Goal: Task Accomplishment & Management: Complete application form

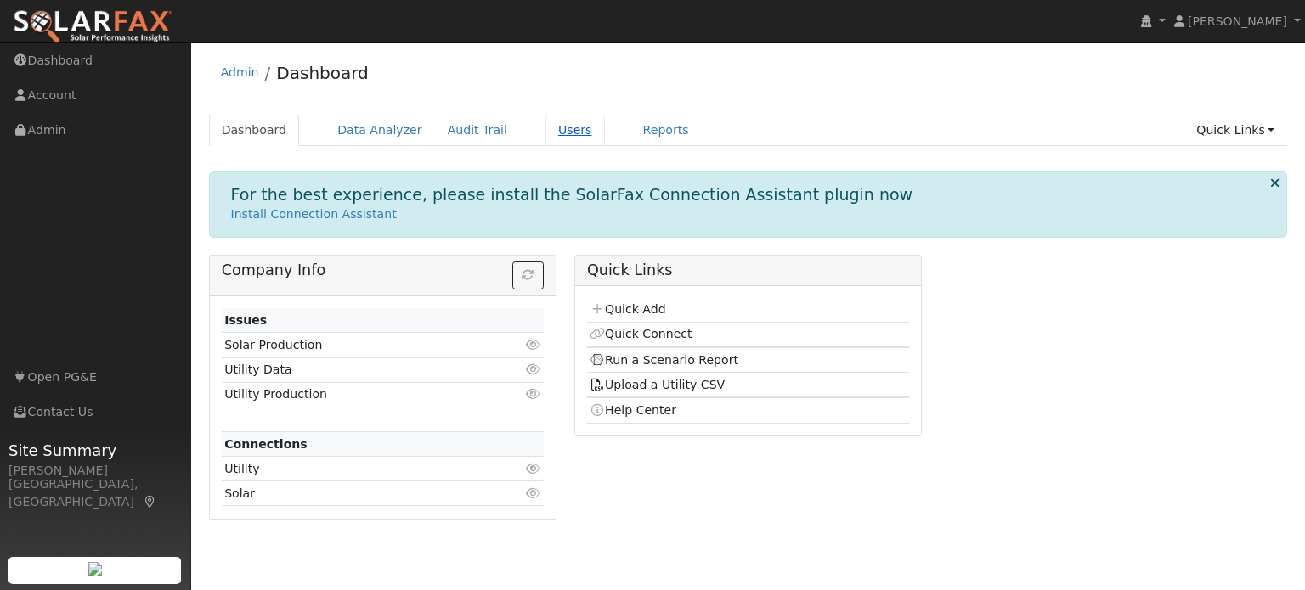
click at [545, 133] on link "Users" at bounding box center [574, 130] width 59 height 31
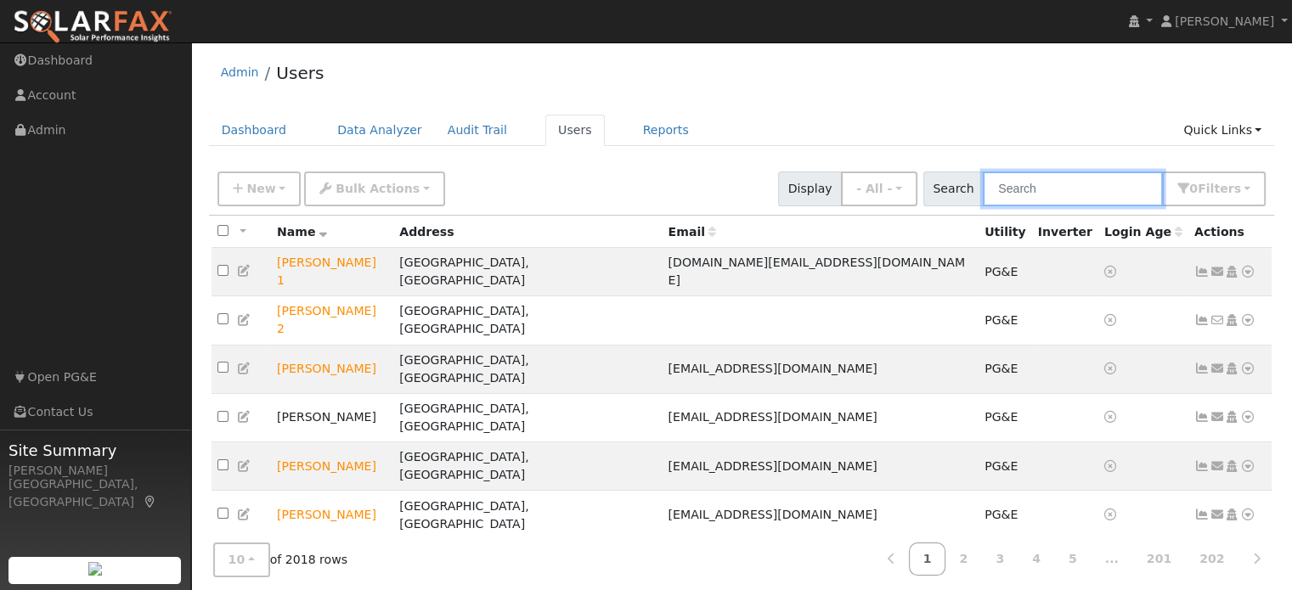
click at [1021, 189] on input "text" at bounding box center [1073, 189] width 180 height 35
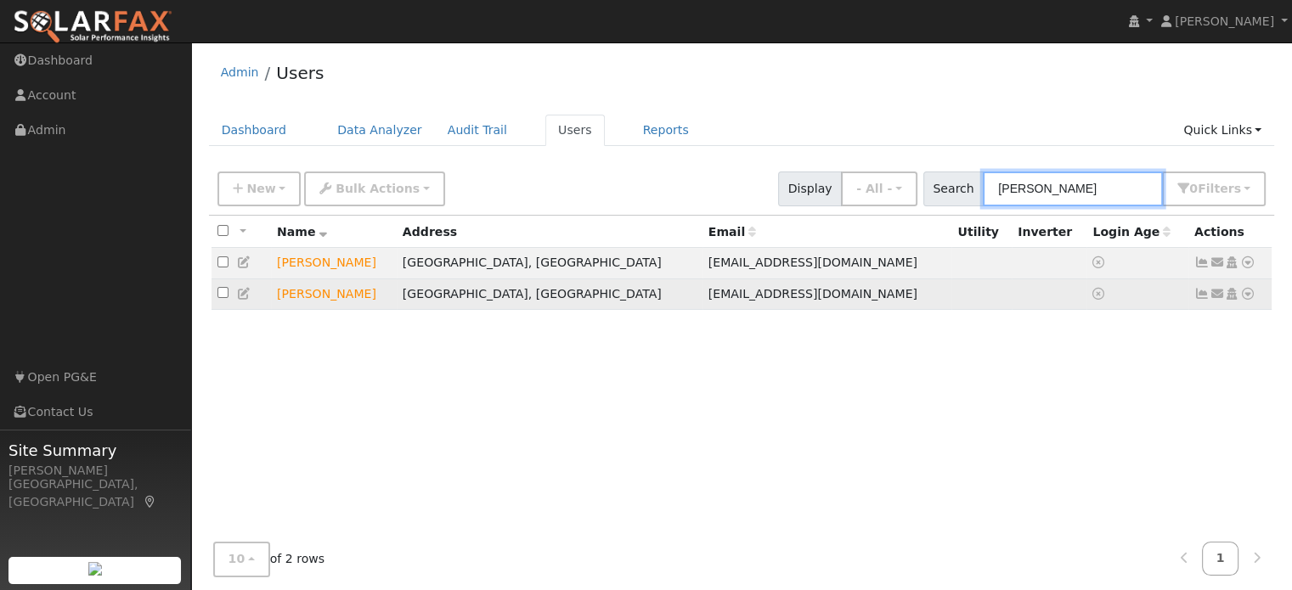
type input "mack"
click at [1248, 296] on icon at bounding box center [1247, 294] width 15 height 12
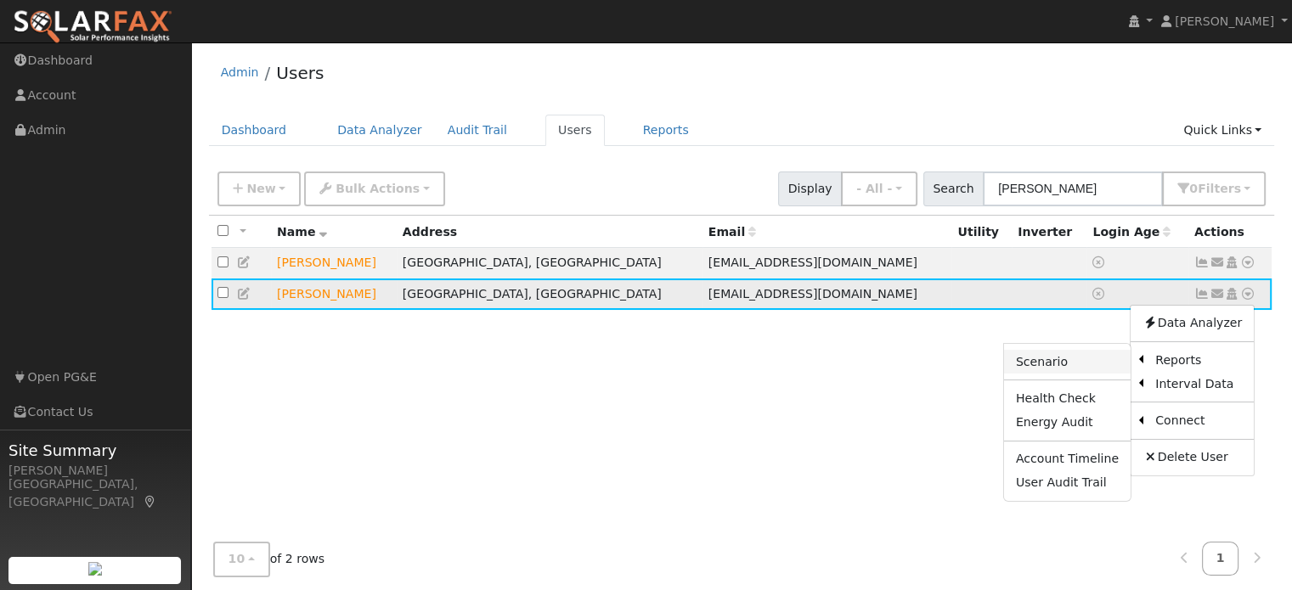
click at [1049, 363] on link "Scenario" at bounding box center [1067, 362] width 127 height 24
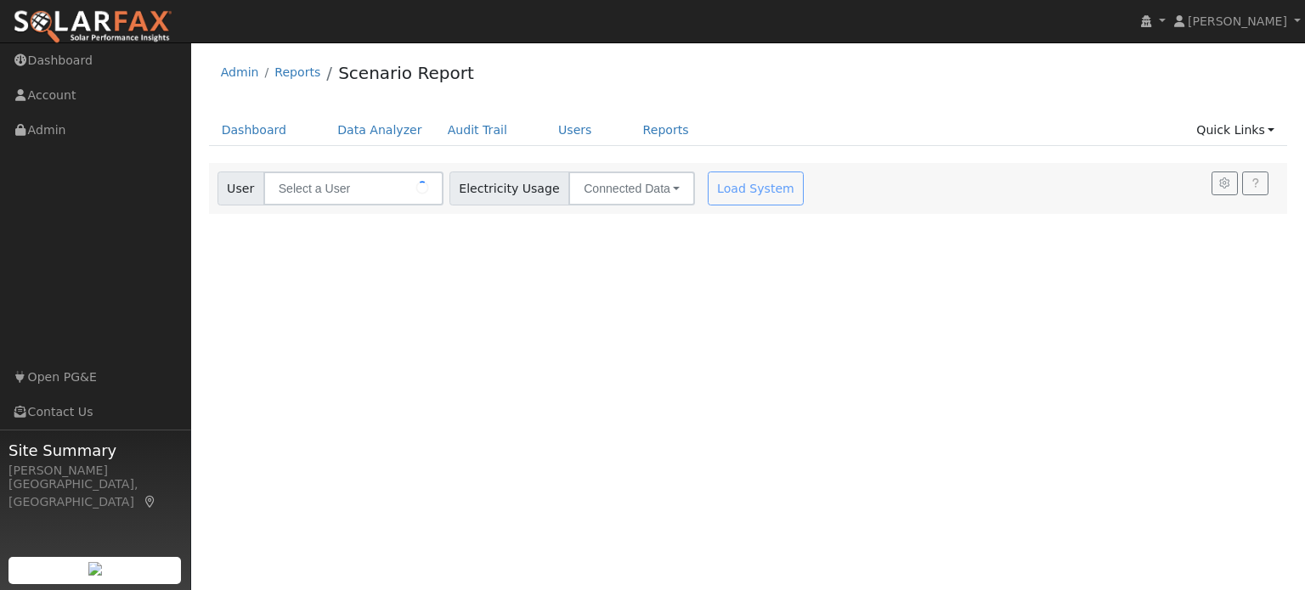
type input "Mack Rice"
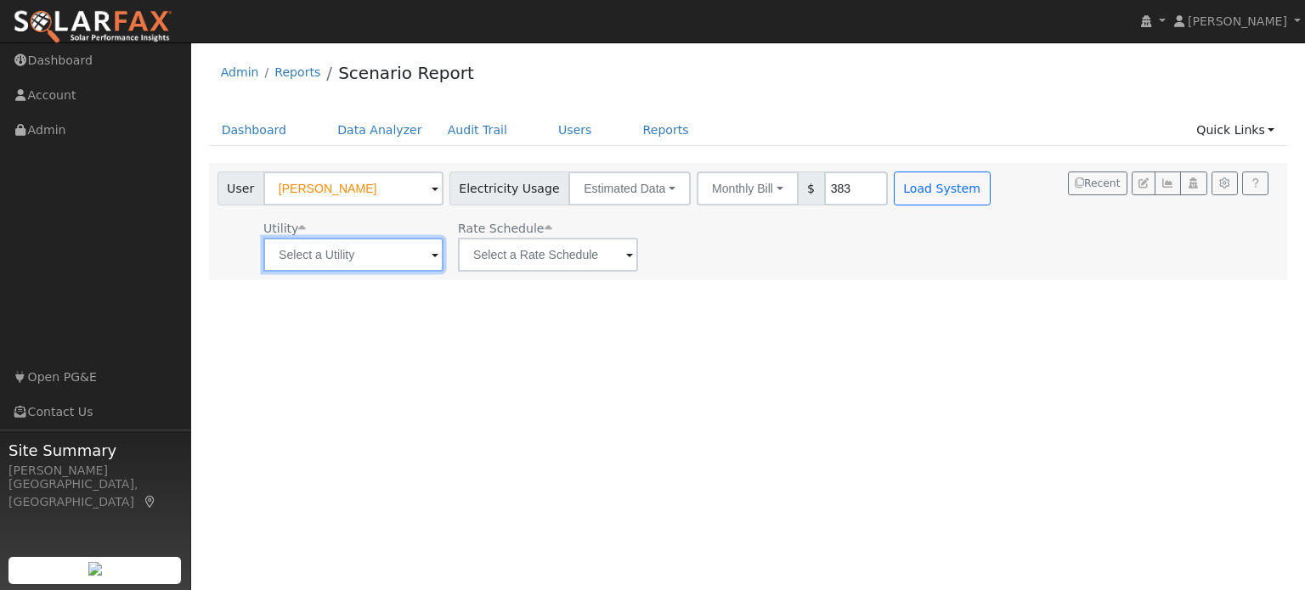
click at [372, 261] on input "text" at bounding box center [353, 255] width 180 height 34
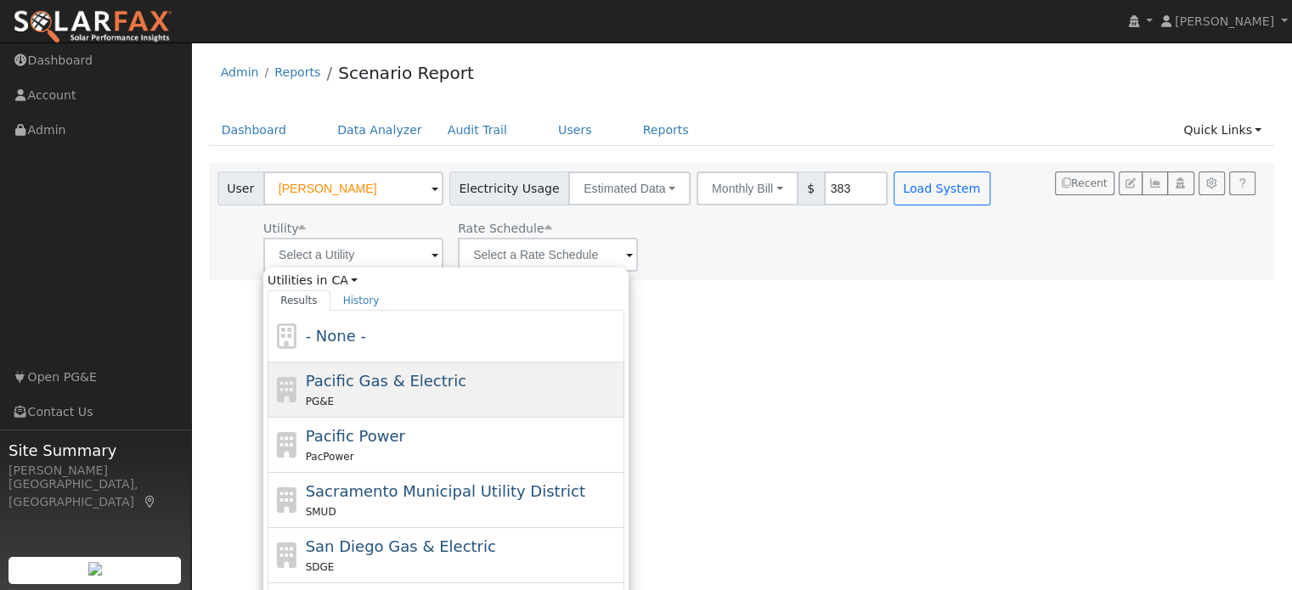
click at [348, 380] on span "Pacific Gas & Electric" at bounding box center [386, 381] width 161 height 18
type input "Pacific Gas & Electric"
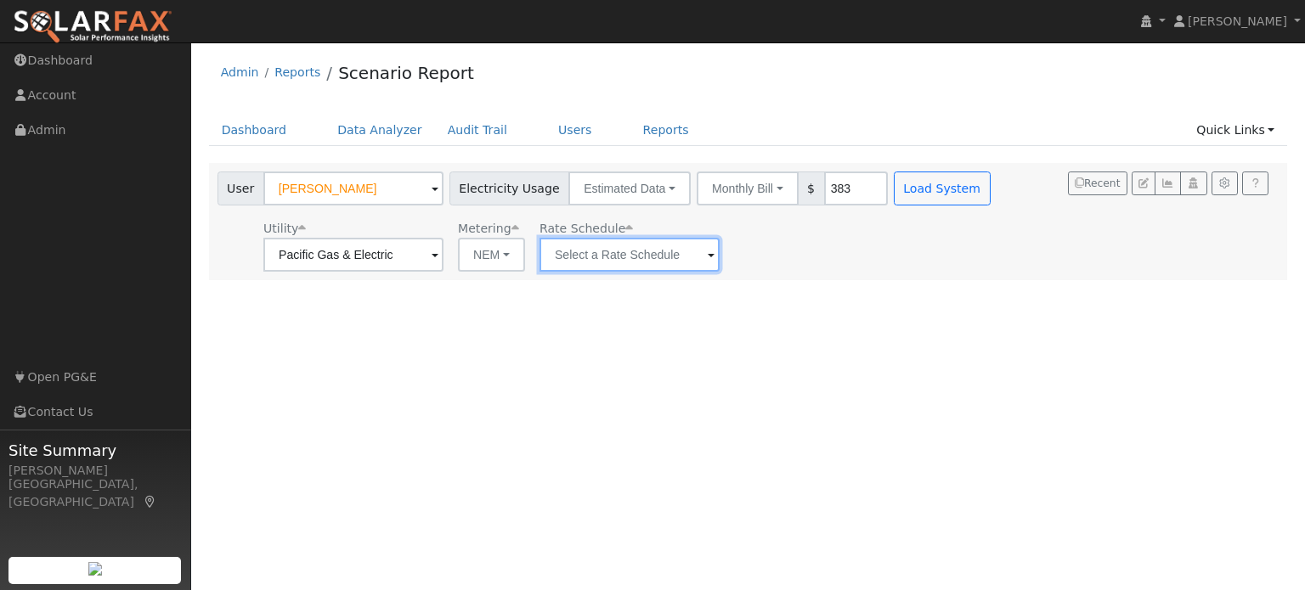
click at [591, 259] on input "text" at bounding box center [629, 255] width 180 height 34
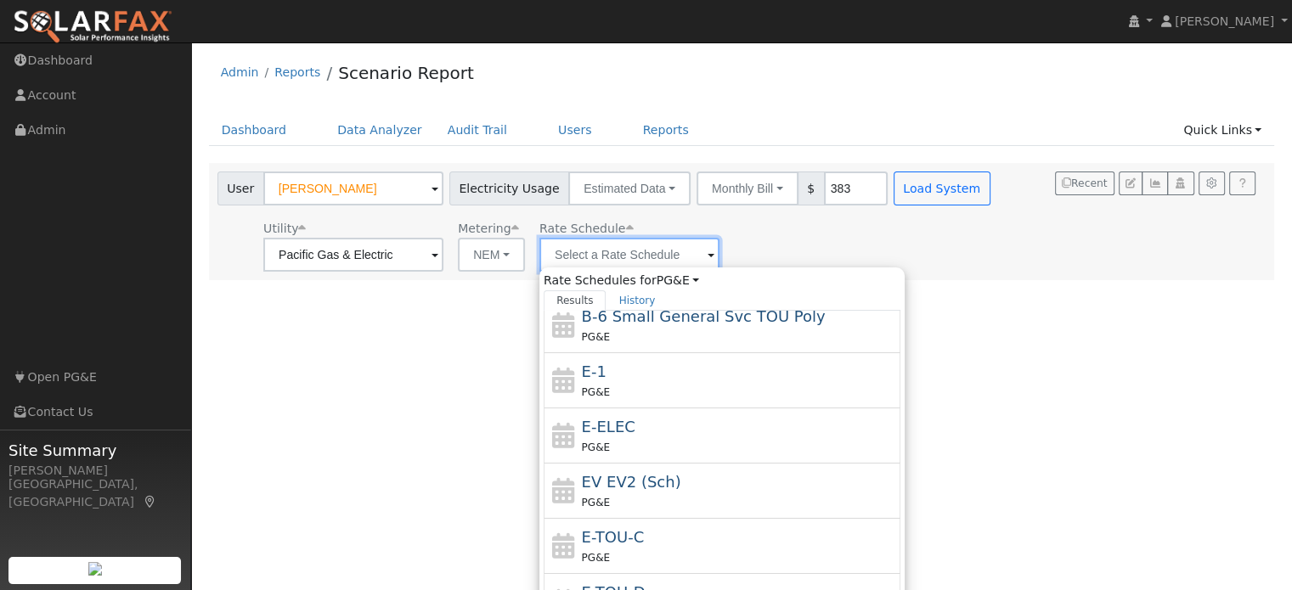
scroll to position [294, 0]
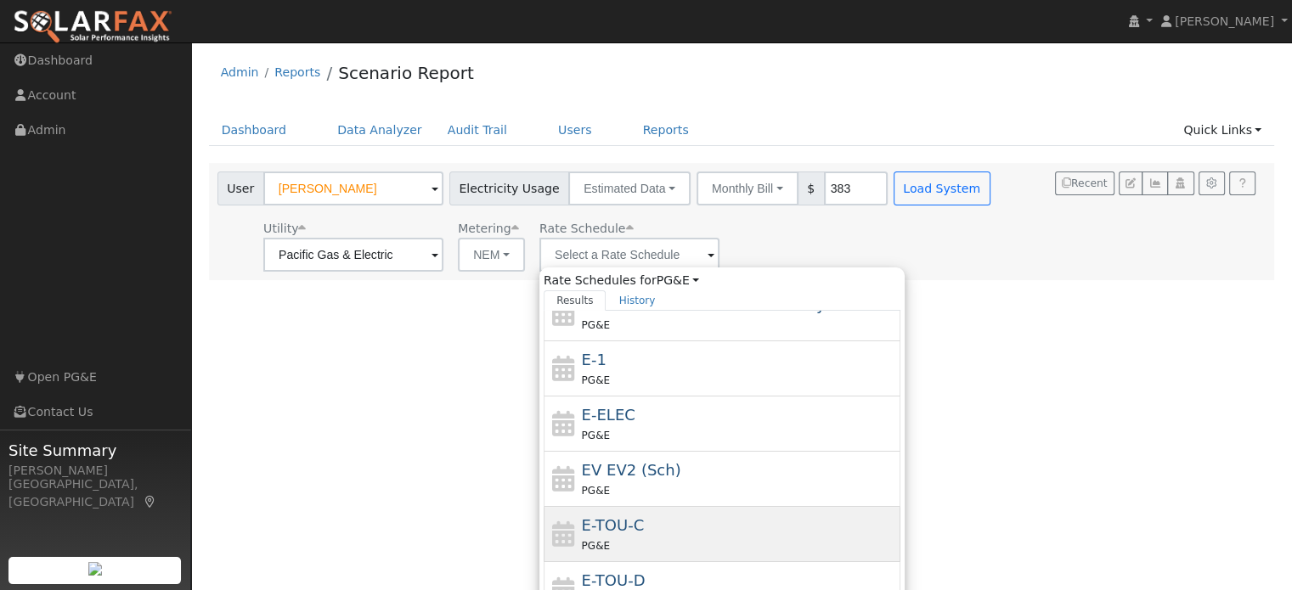
click at [635, 529] on span "E-TOU-C" at bounding box center [613, 526] width 63 height 18
type input "E-TOU-C"
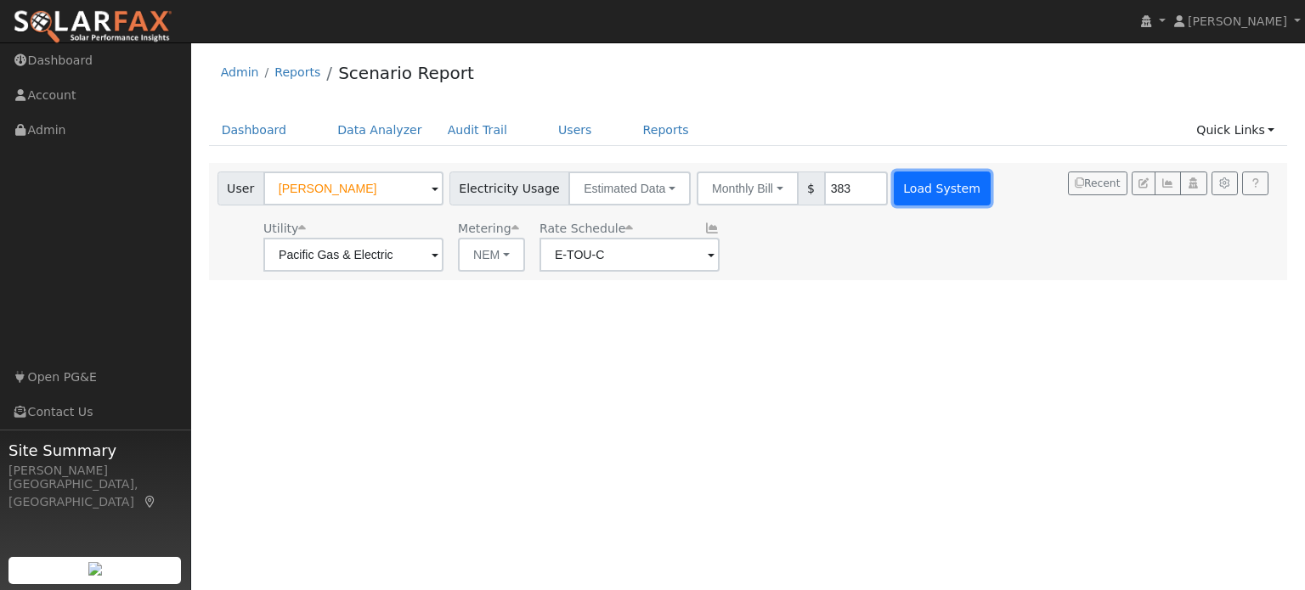
click at [902, 184] on button "Load System" at bounding box center [942, 189] width 97 height 34
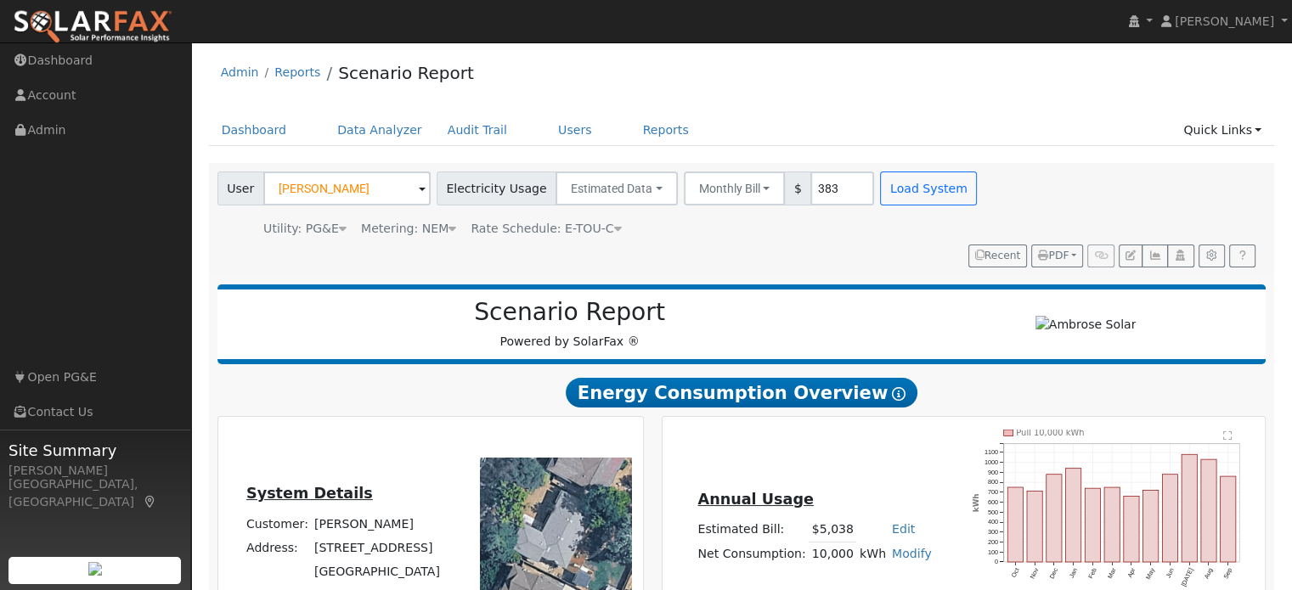
type input "0"
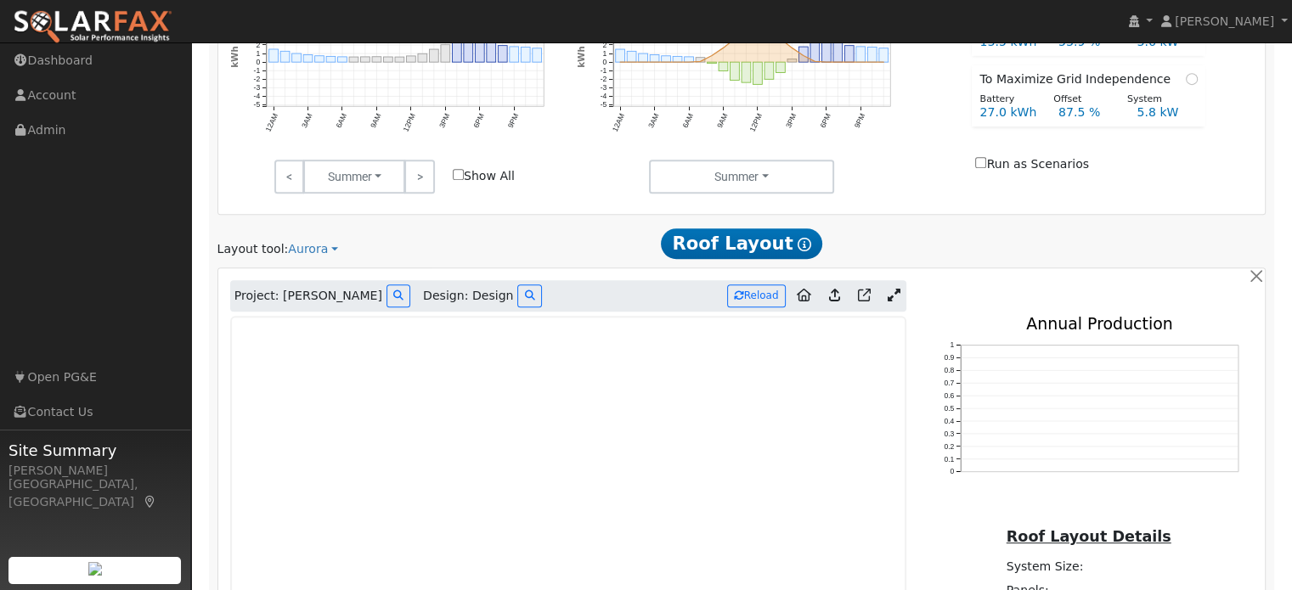
scroll to position [935, 0]
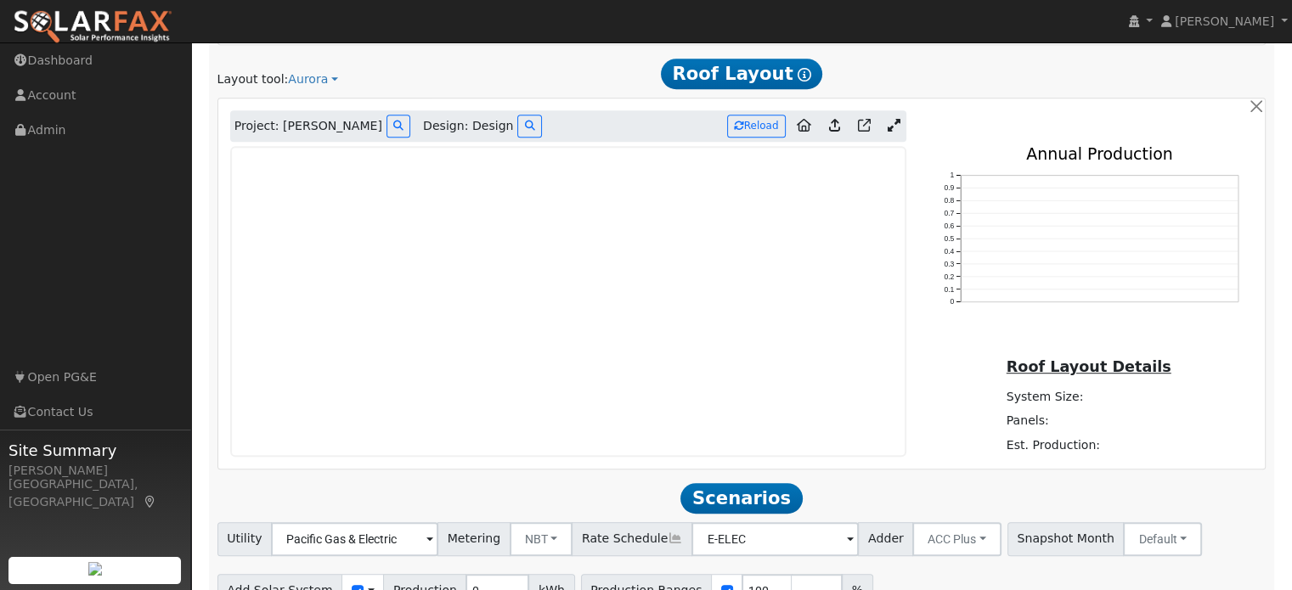
click at [890, 119] on icon at bounding box center [894, 125] width 13 height 13
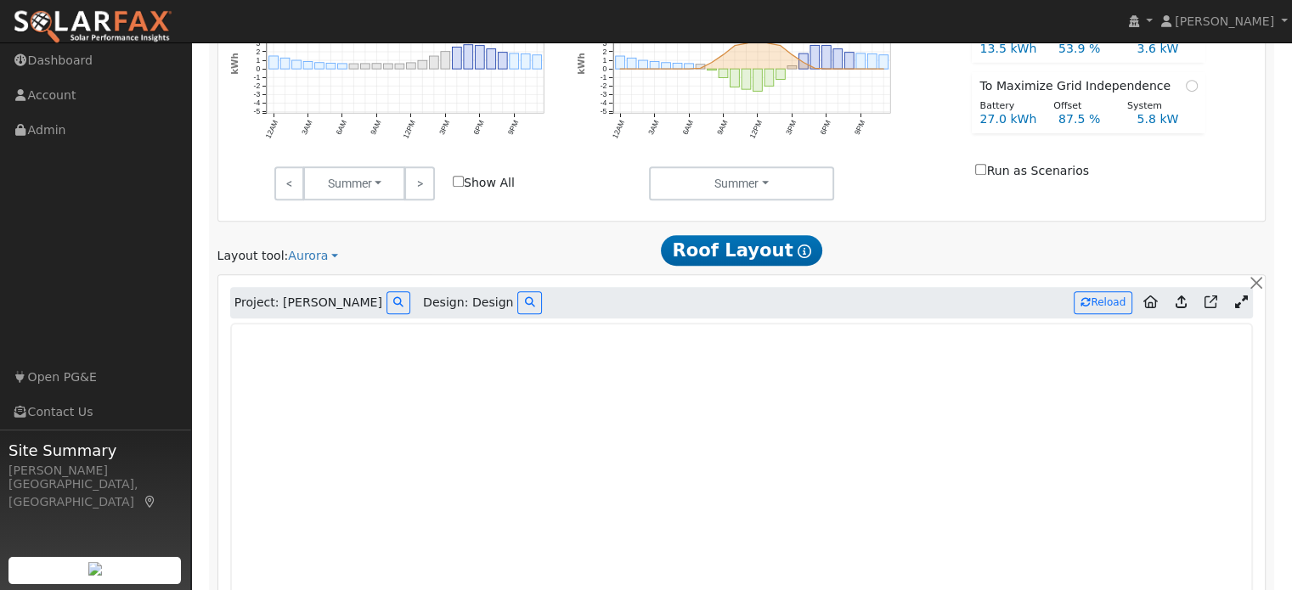
scroll to position [681, 0]
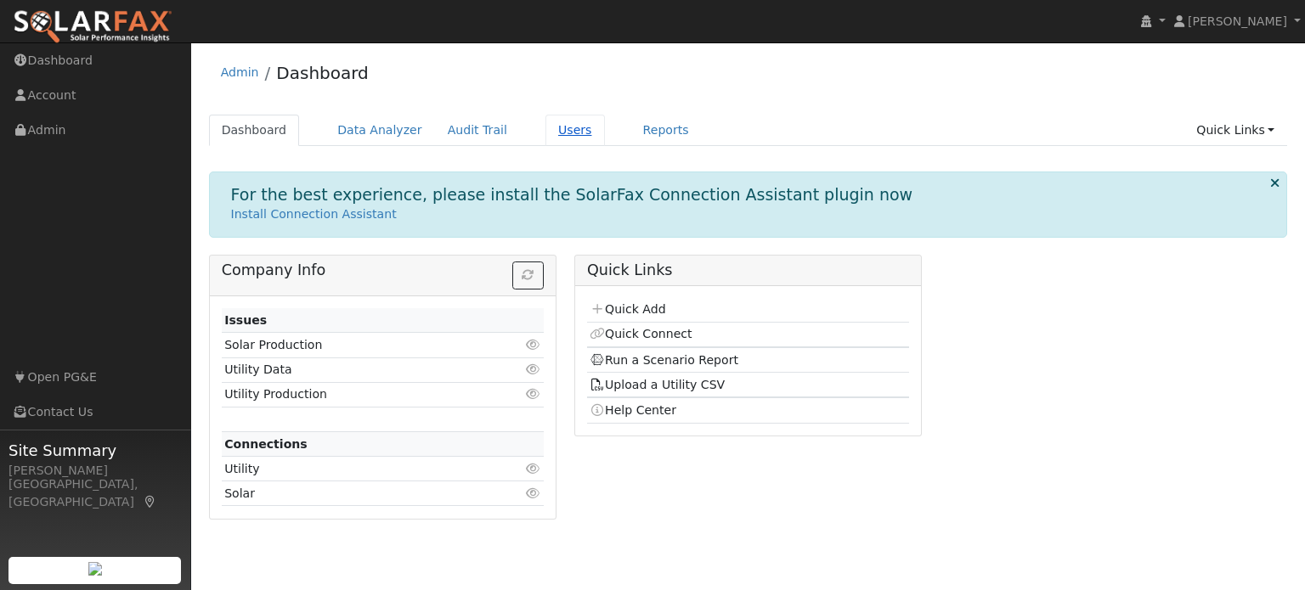
click at [551, 132] on link "Users" at bounding box center [574, 130] width 59 height 31
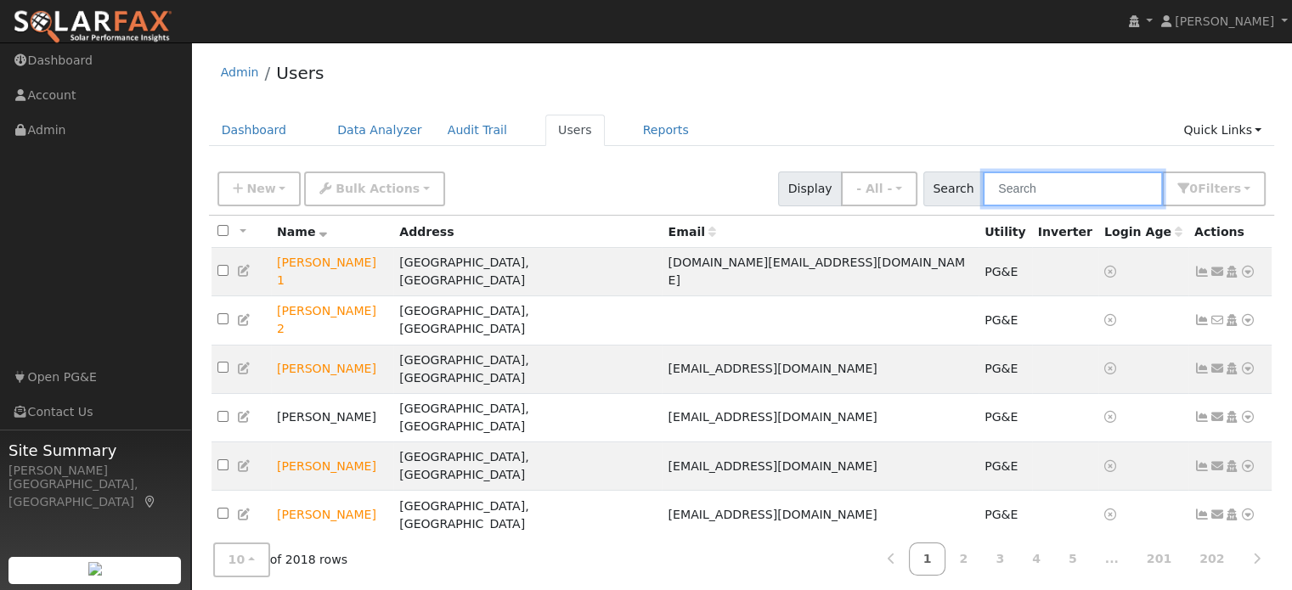
click at [999, 195] on input "text" at bounding box center [1073, 189] width 180 height 35
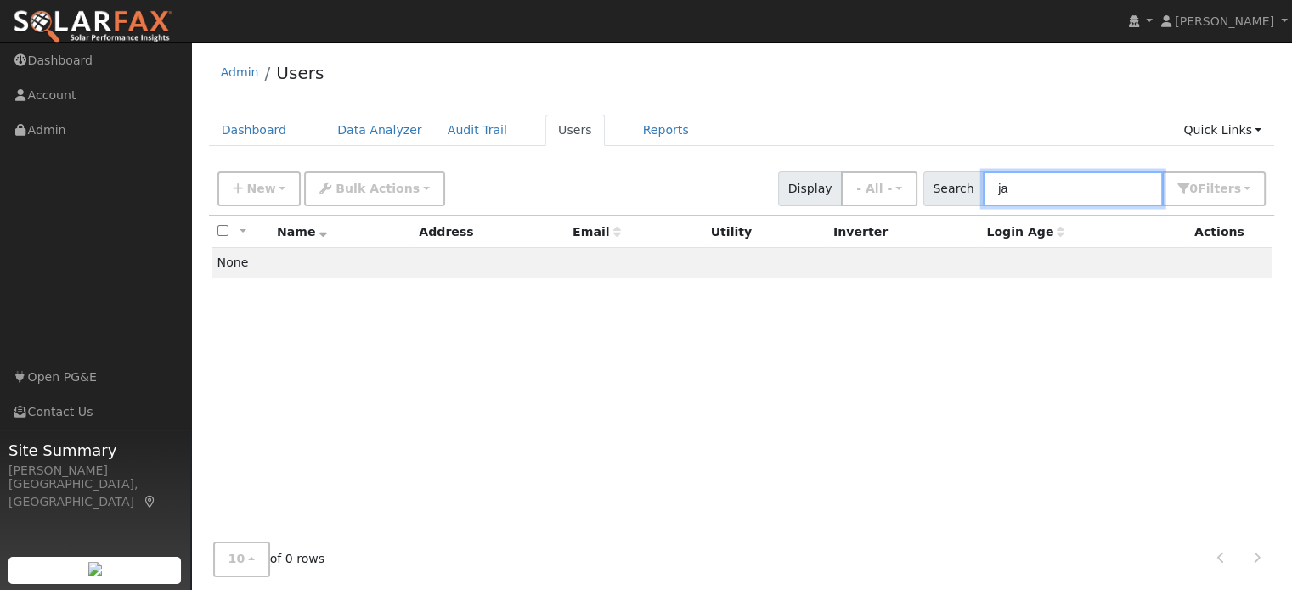
type input "j"
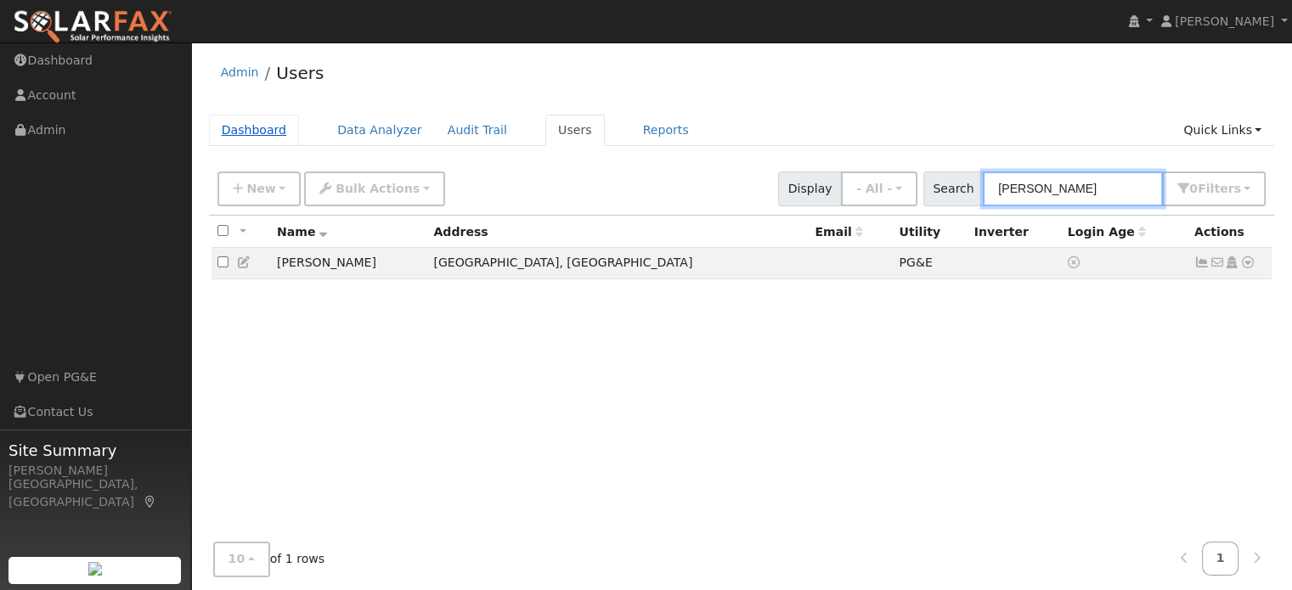
type input "cathleen"
click at [241, 138] on link "Dashboard" at bounding box center [254, 130] width 91 height 31
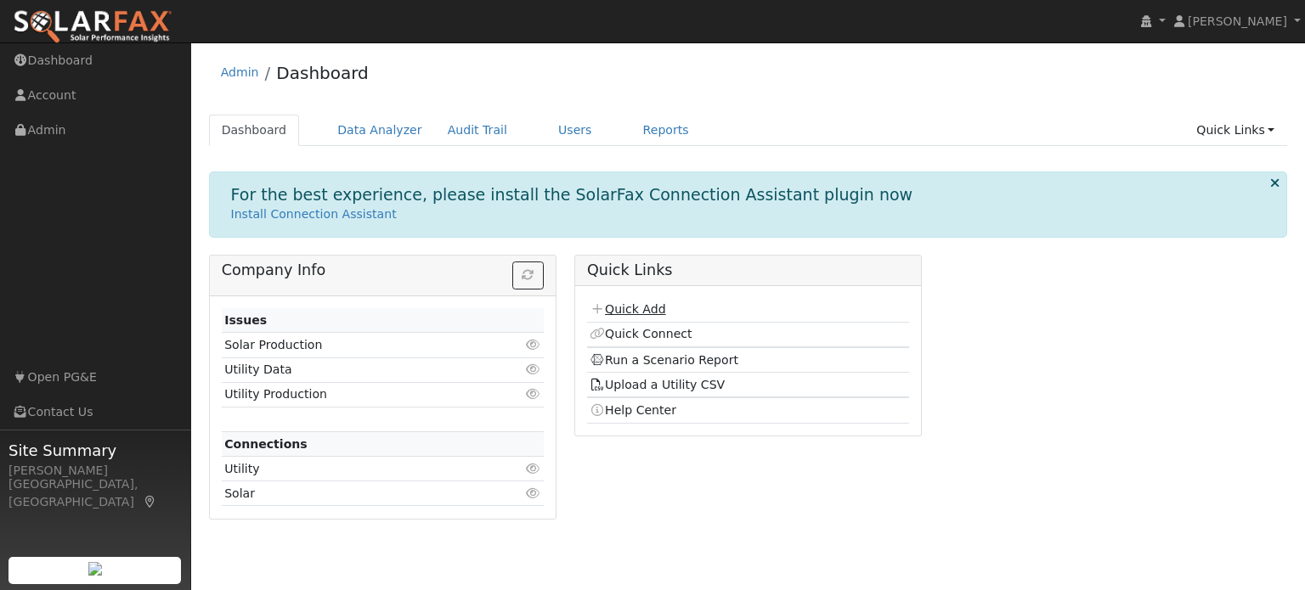
click at [646, 311] on link "Quick Add" at bounding box center [628, 309] width 76 height 14
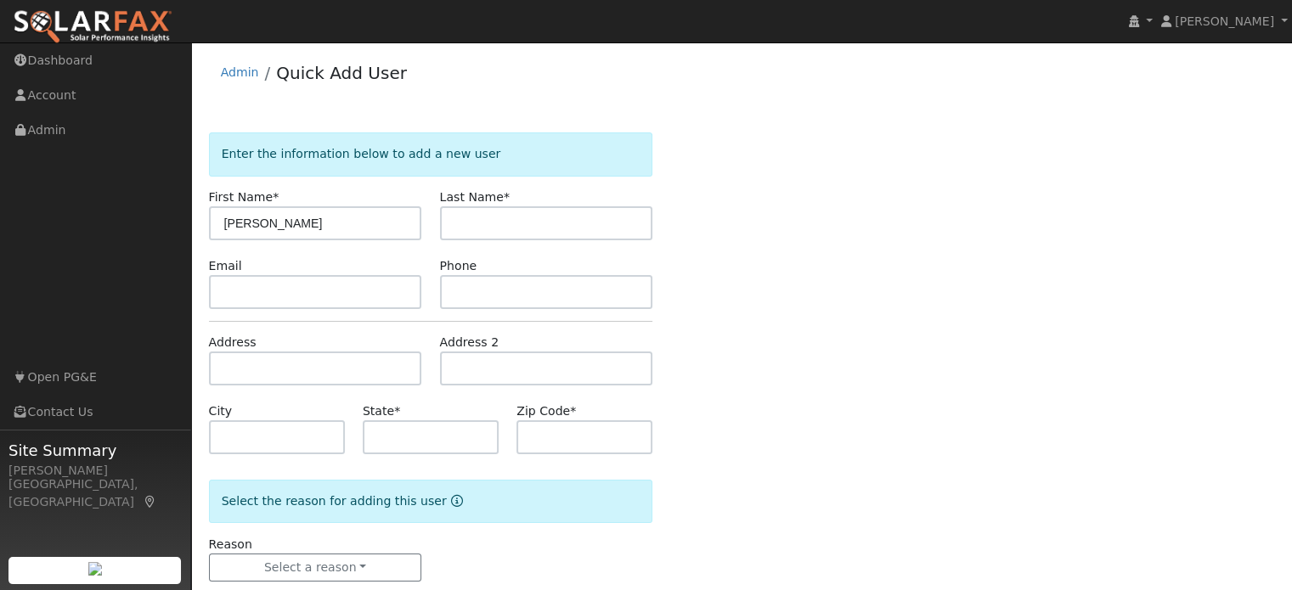
type input "[PERSON_NAME]"
click at [585, 227] on input "text" at bounding box center [546, 223] width 213 height 34
type input "Jambon"
click at [333, 363] on input "text" at bounding box center [315, 369] width 213 height 34
type input "[STREET_ADDRESS]"
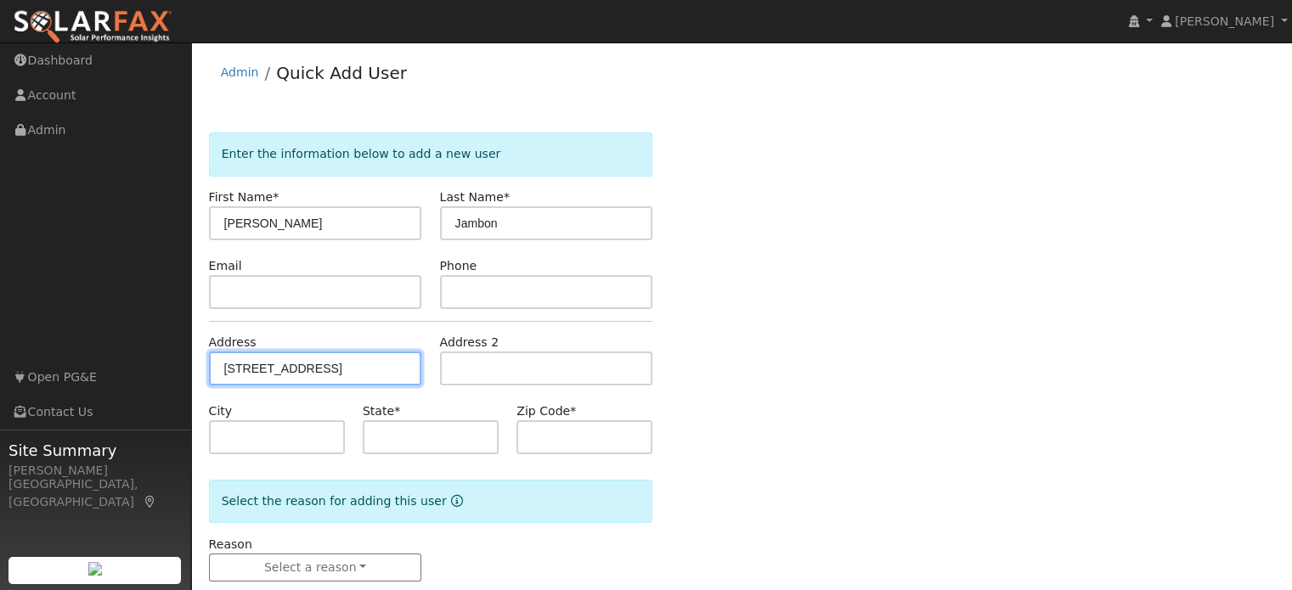
type input "Lincoln"
type input "CA"
type input "95648"
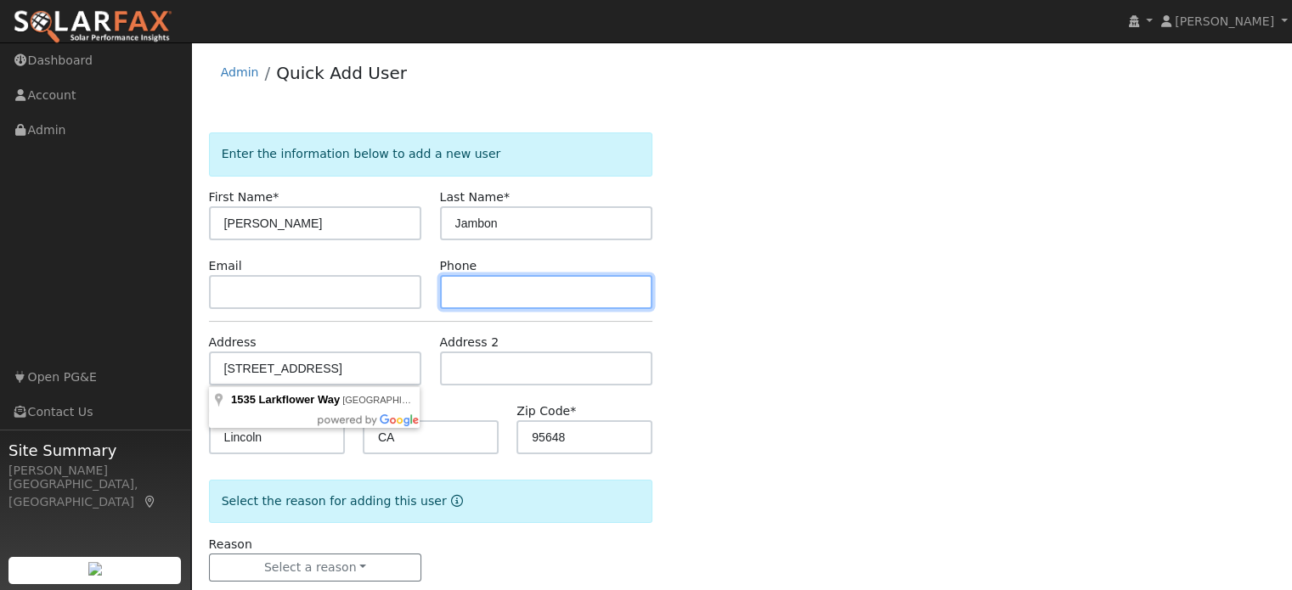
click at [477, 285] on input "text" at bounding box center [546, 292] width 213 height 34
paste input "[PHONE_NUMBER]"
type input "[PHONE_NUMBER]"
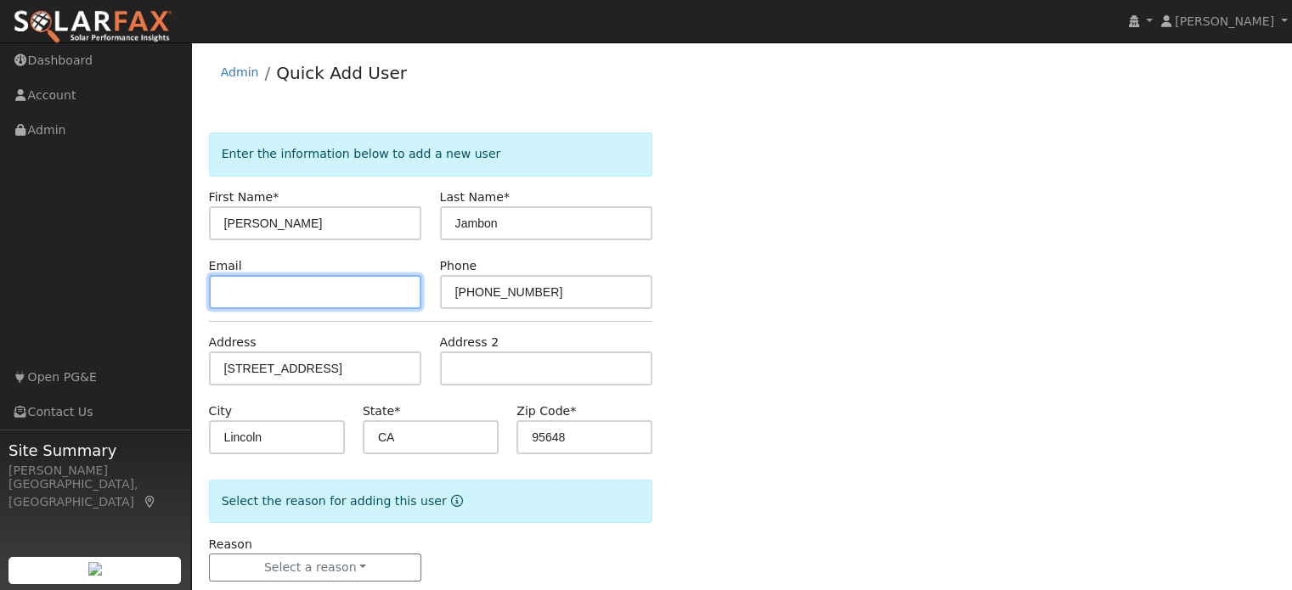
click at [255, 302] on input "text" at bounding box center [315, 292] width 213 height 34
paste input "[EMAIL_ADDRESS][DOMAIN_NAME]"
type input "[EMAIL_ADDRESS][DOMAIN_NAME]"
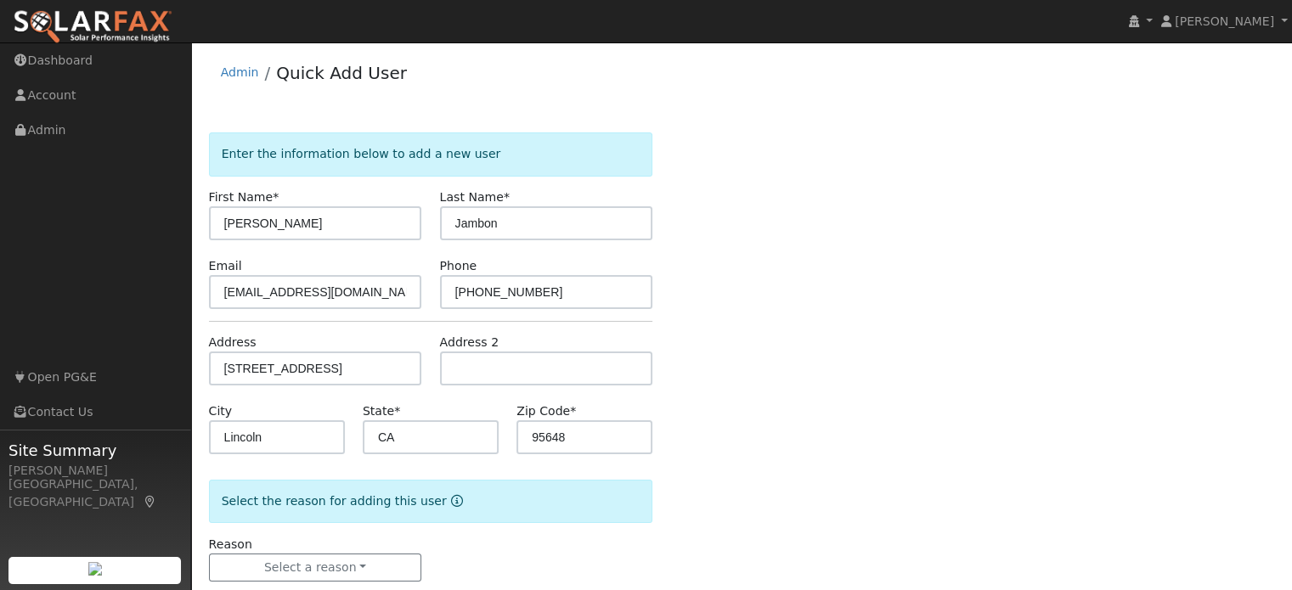
click at [901, 320] on div "Enter the information below to add a new user First Name * [PERSON_NAME] Last N…" at bounding box center [742, 374] width 1066 height 483
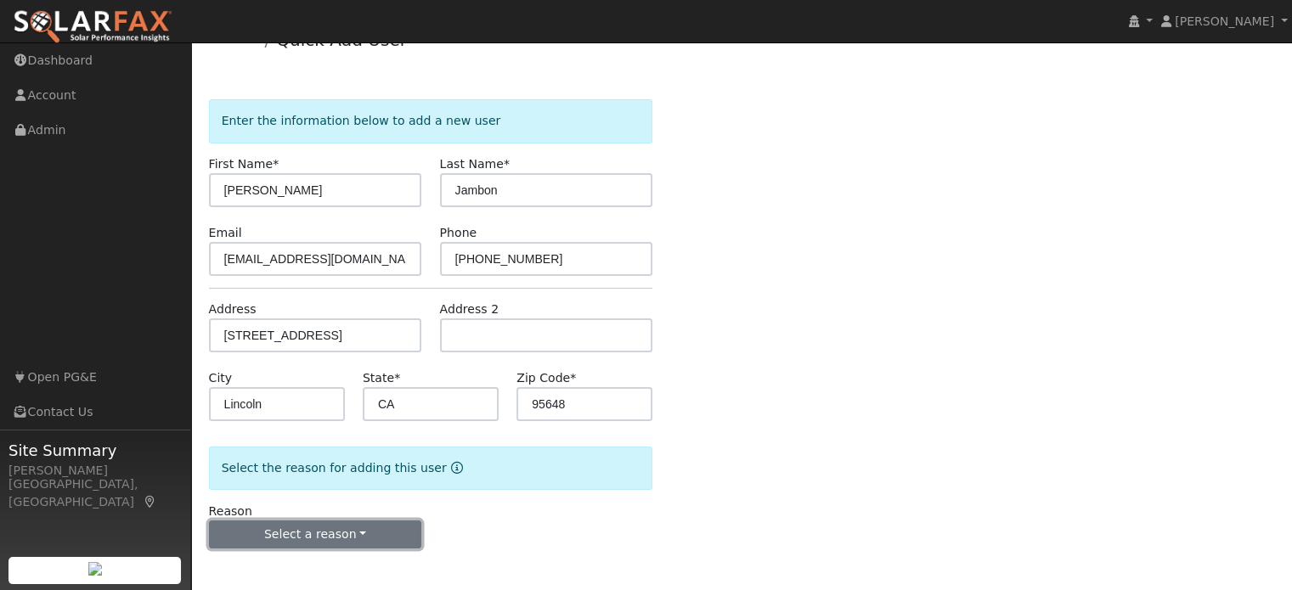
click at [384, 526] on button "Select a reason" at bounding box center [315, 535] width 213 height 29
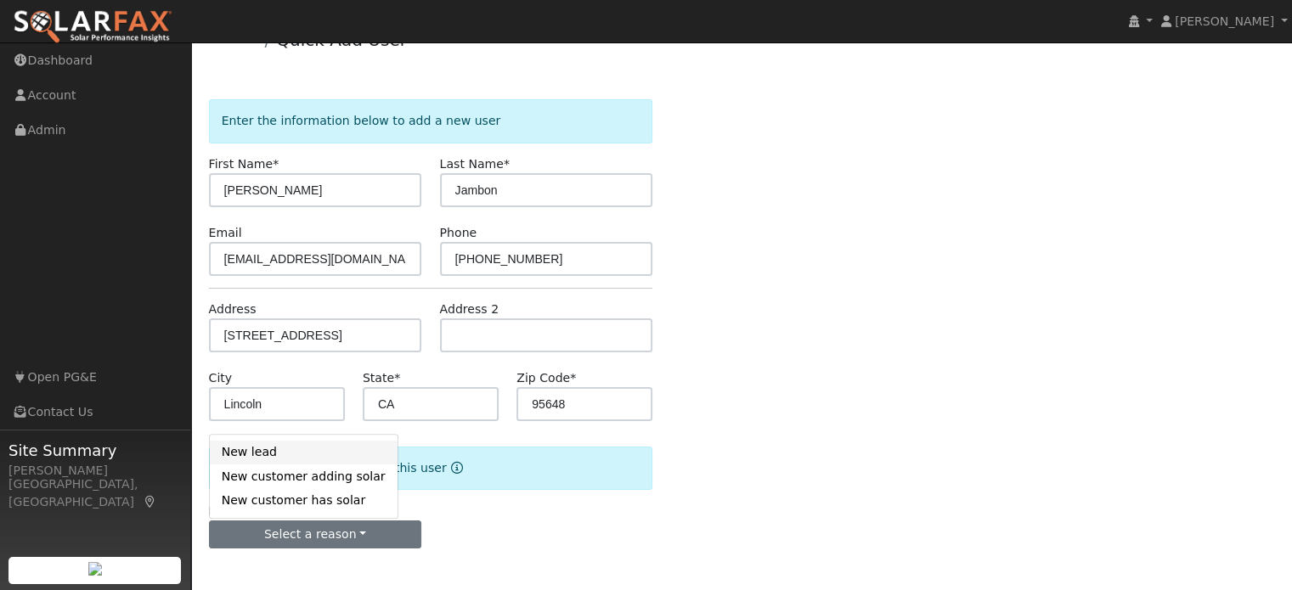
click at [263, 458] on link "New lead" at bounding box center [304, 453] width 188 height 24
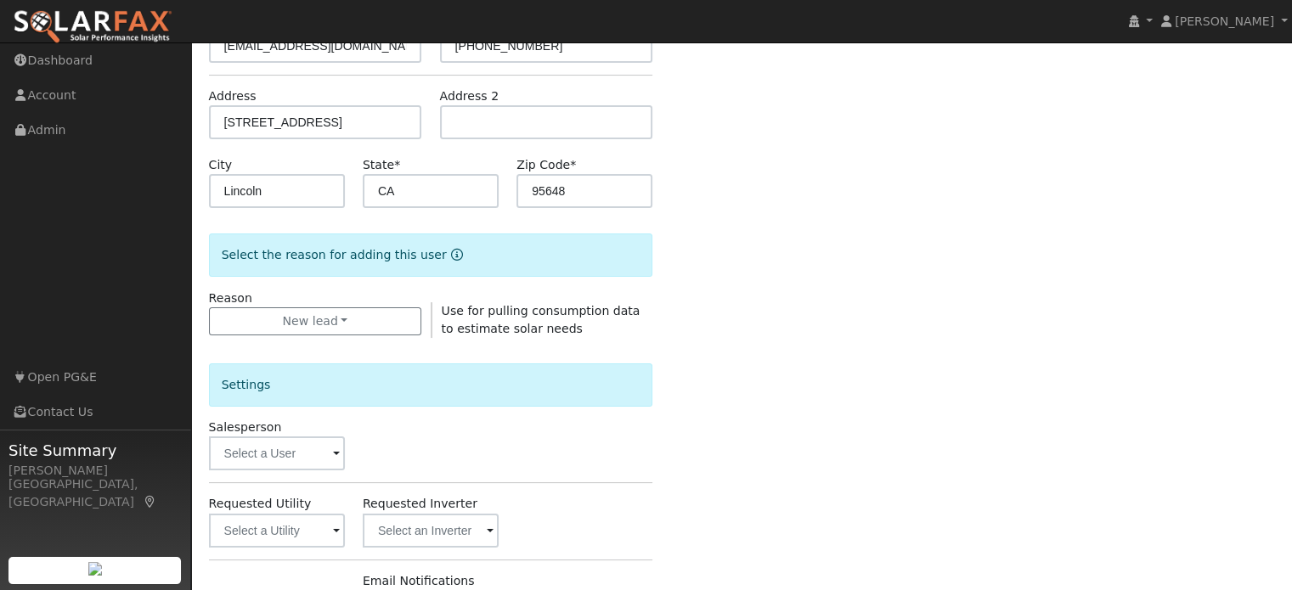
scroll to position [288, 0]
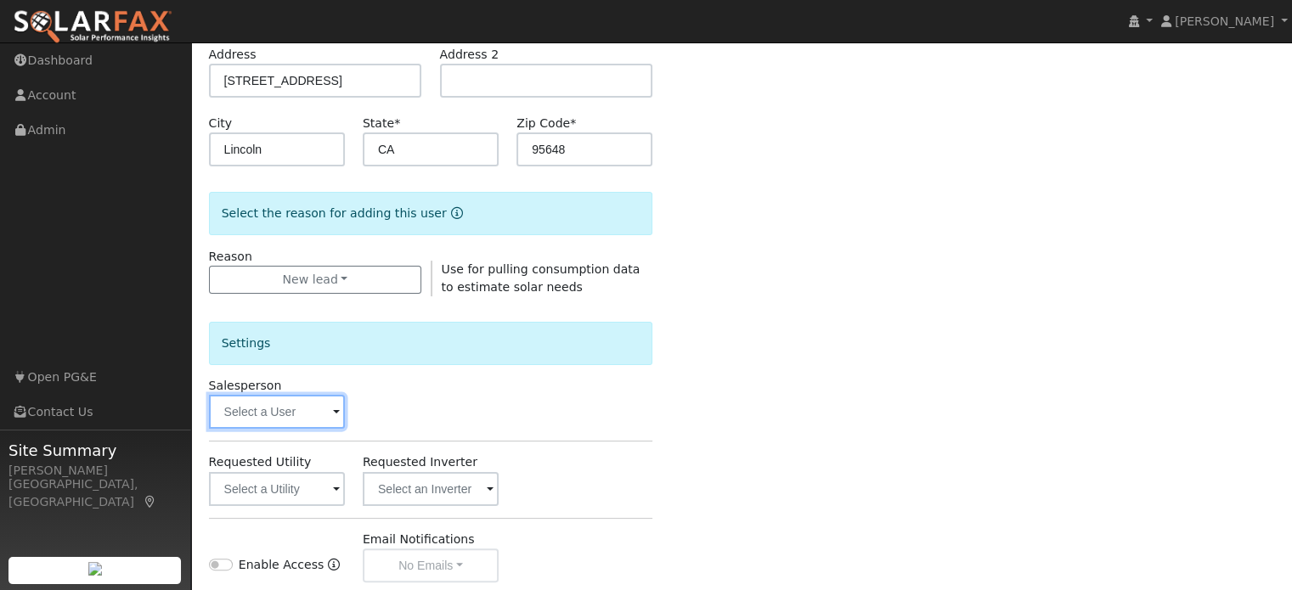
click at [305, 408] on input "text" at bounding box center [277, 412] width 136 height 34
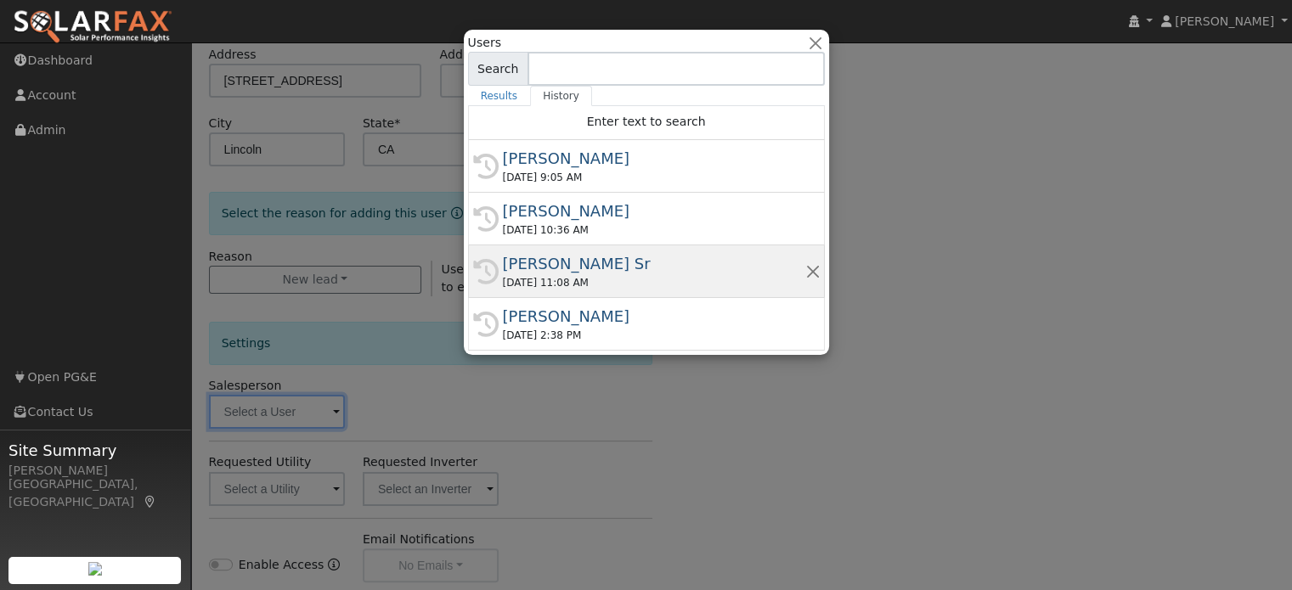
click at [630, 275] on div "[DATE] 11:08 AM" at bounding box center [654, 282] width 302 height 15
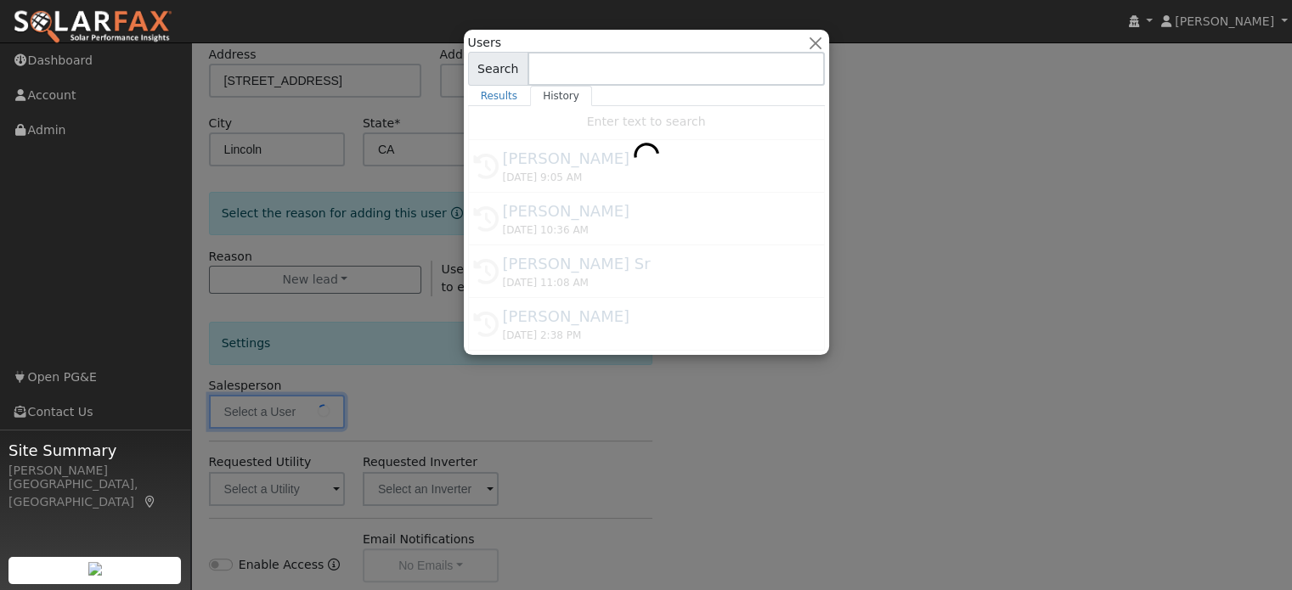
type input "Mark Schroeder Sr"
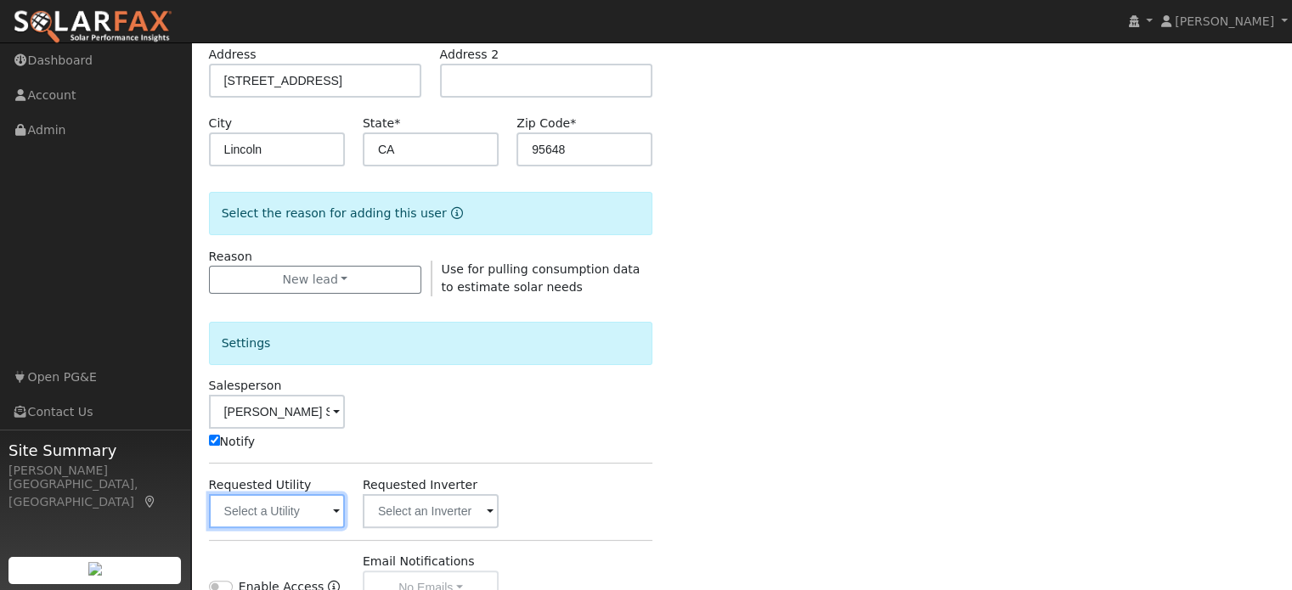
click at [280, 509] on input "text" at bounding box center [277, 511] width 136 height 34
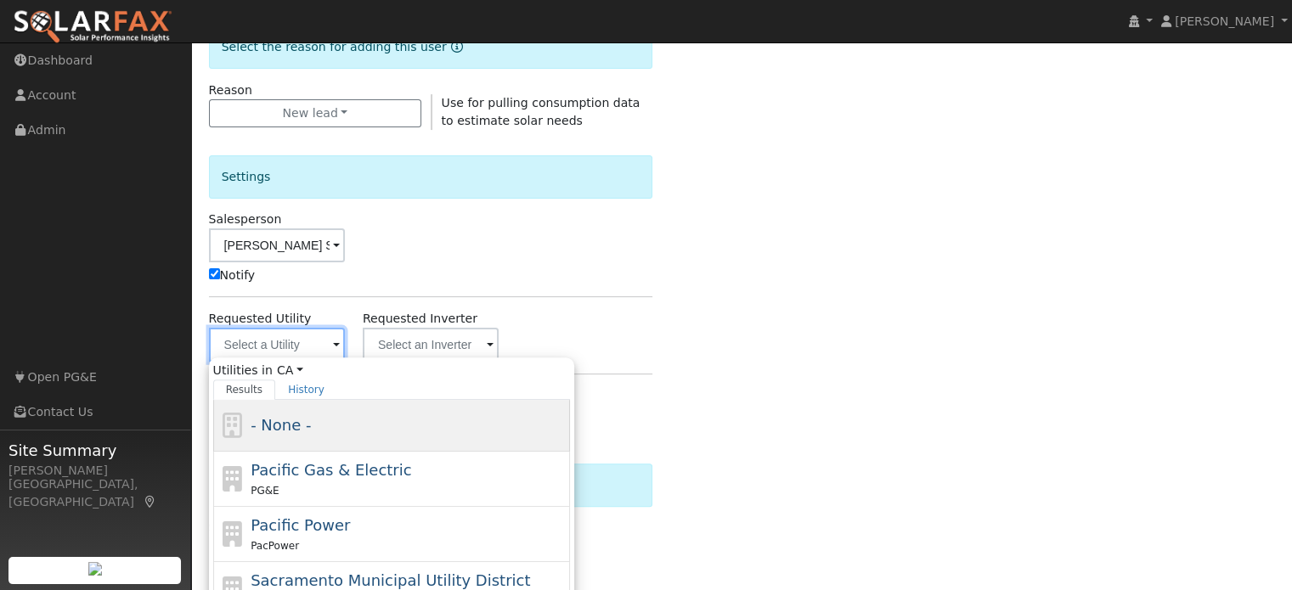
scroll to position [458, 0]
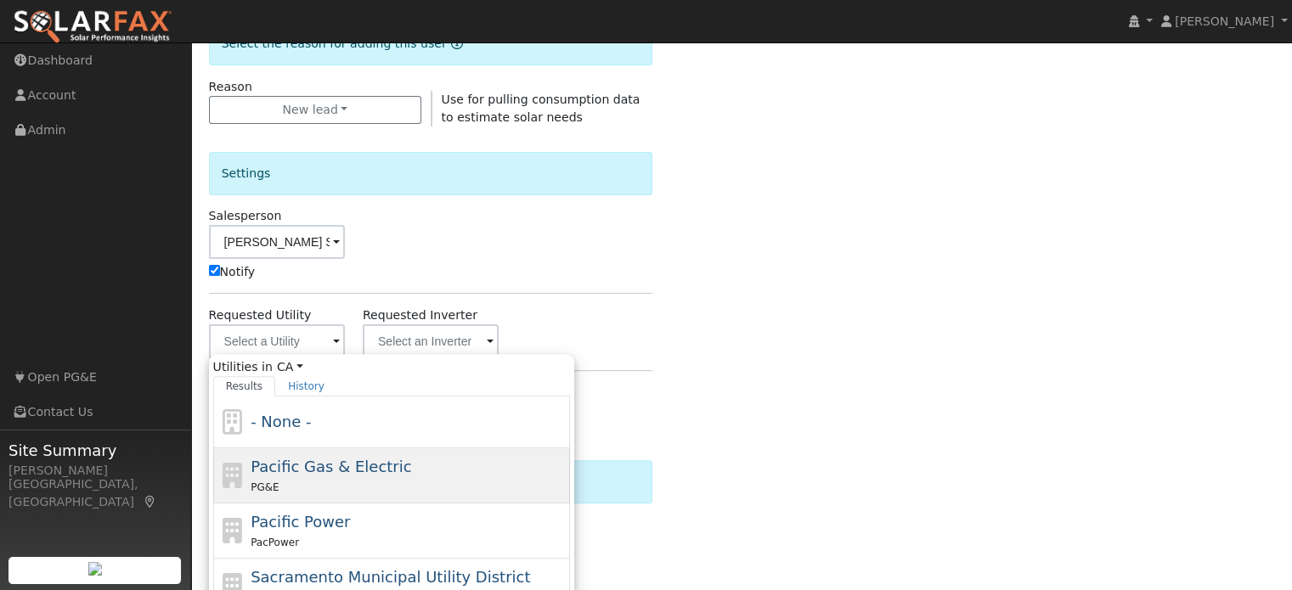
click at [334, 460] on span "Pacific Gas & Electric" at bounding box center [331, 467] width 161 height 18
type input "Pacific Gas & Electric"
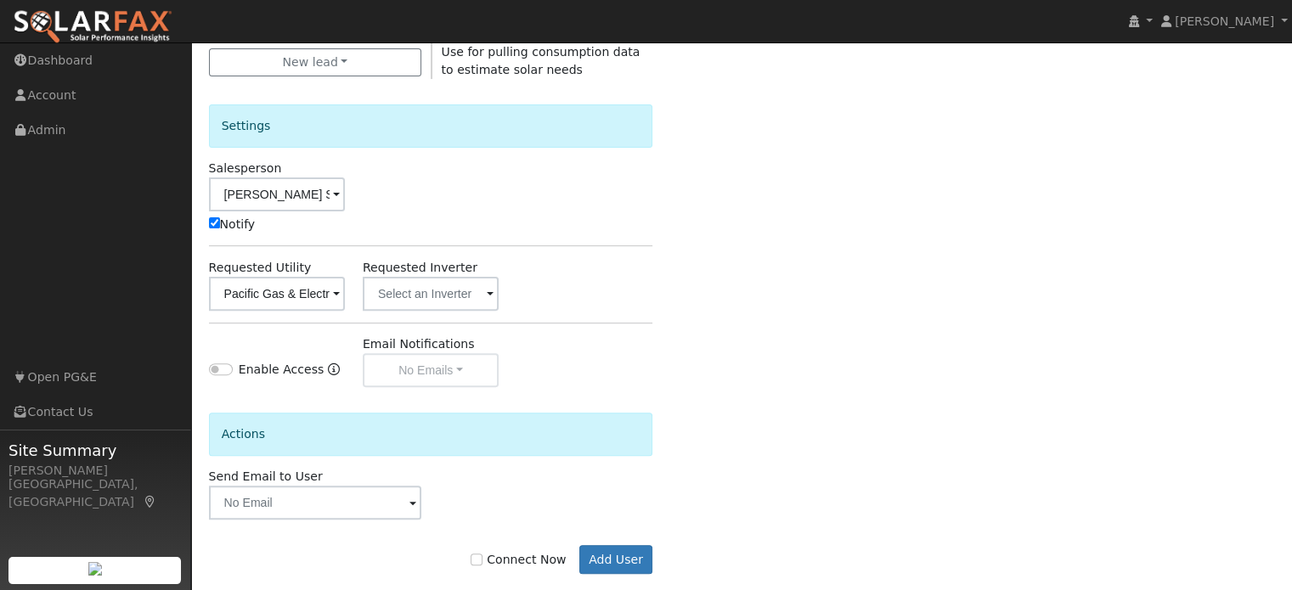
scroll to position [530, 0]
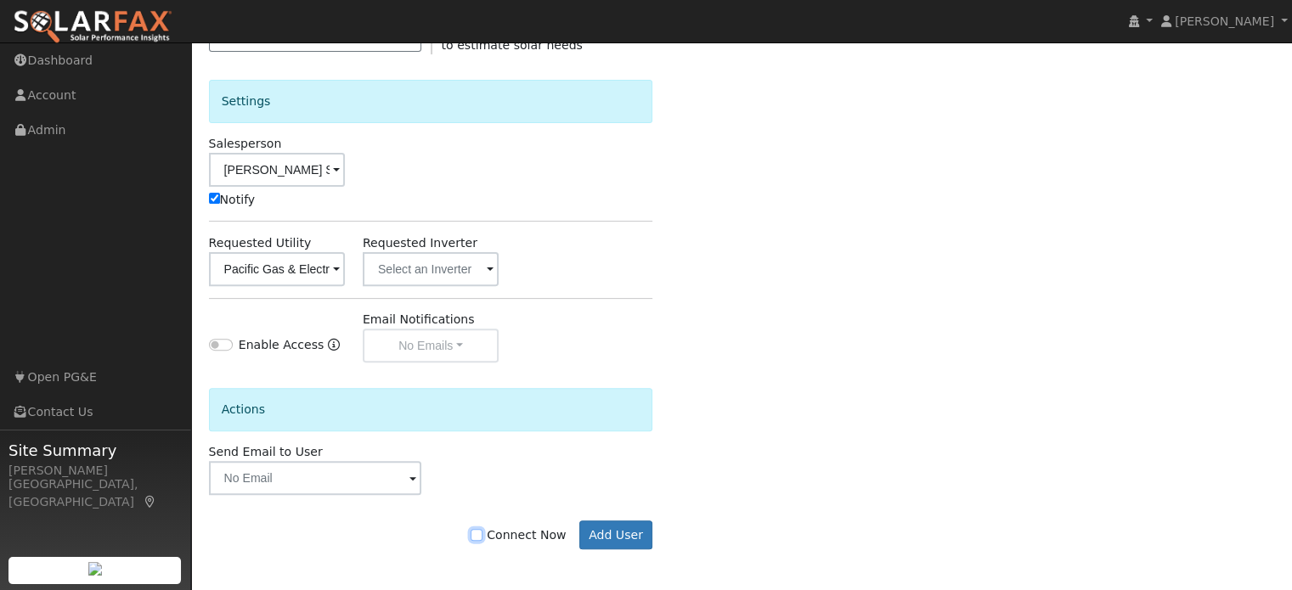
click at [483, 533] on input "Connect Now" at bounding box center [477, 535] width 12 height 12
checkbox input "true"
click at [596, 534] on button "Add User" at bounding box center [616, 535] width 74 height 29
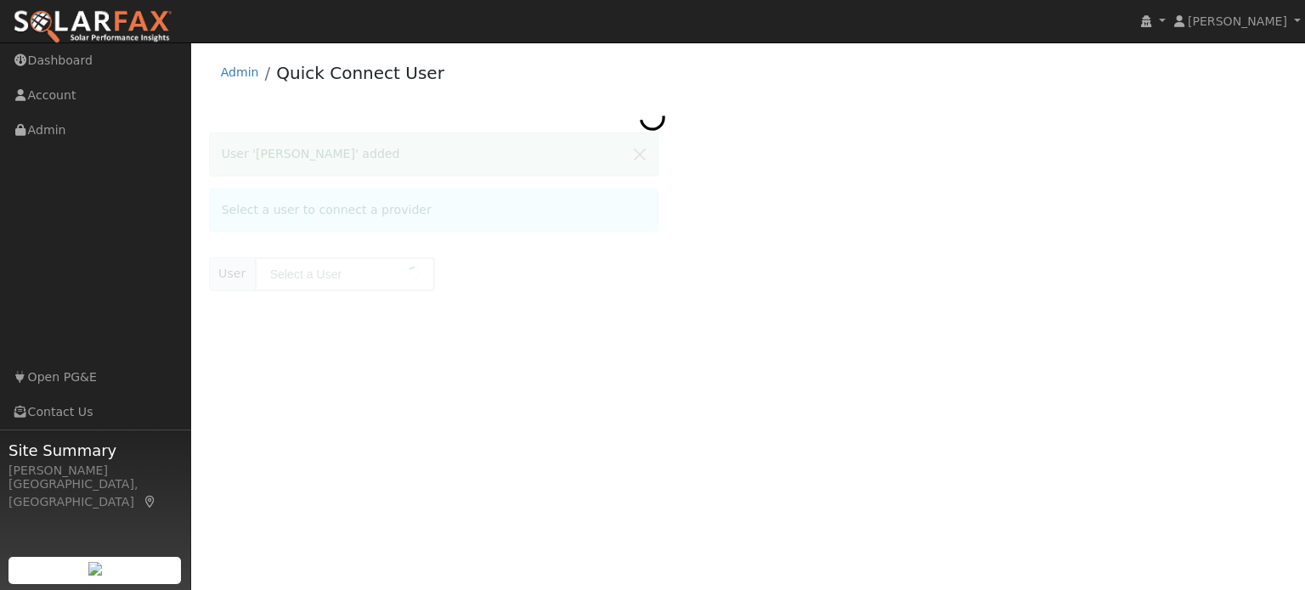
type input "Cathleen Jambon"
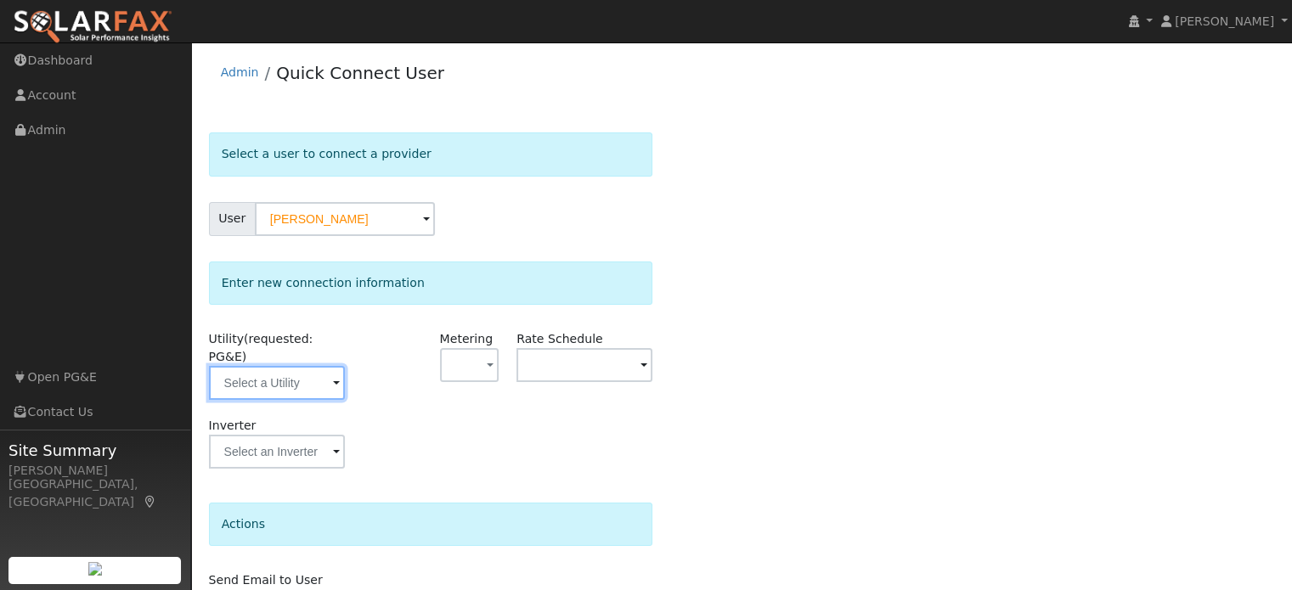
click at [274, 366] on input "text" at bounding box center [277, 383] width 136 height 34
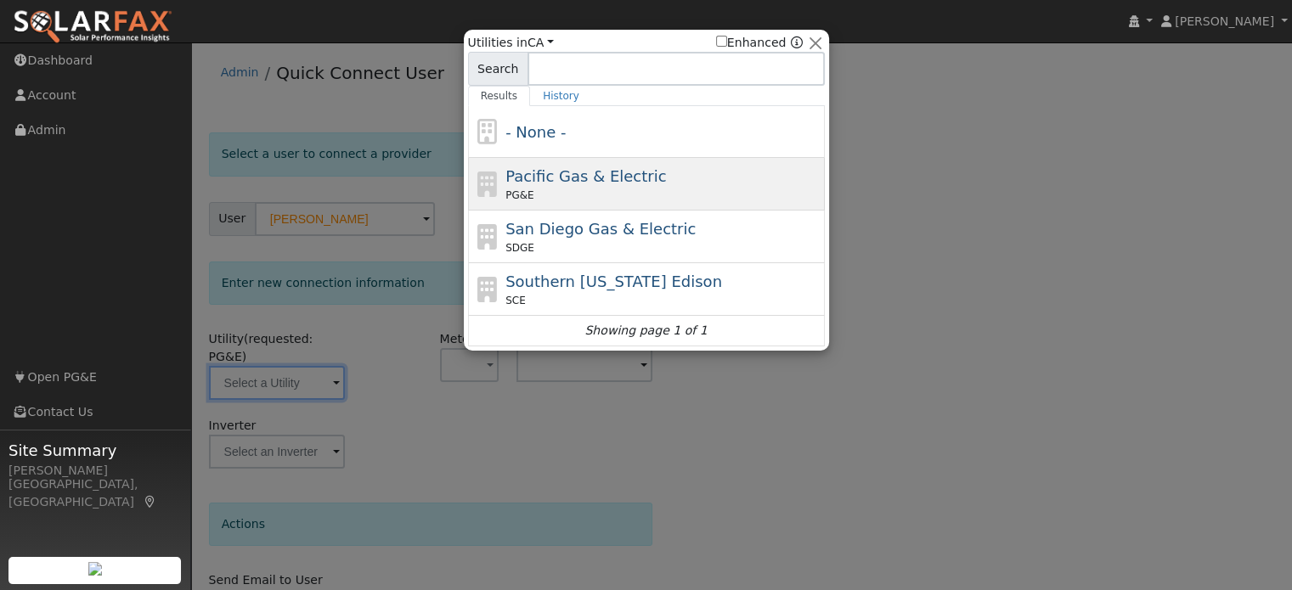
click at [573, 188] on div "PG&E" at bounding box center [662, 195] width 315 height 15
type input "PG&E"
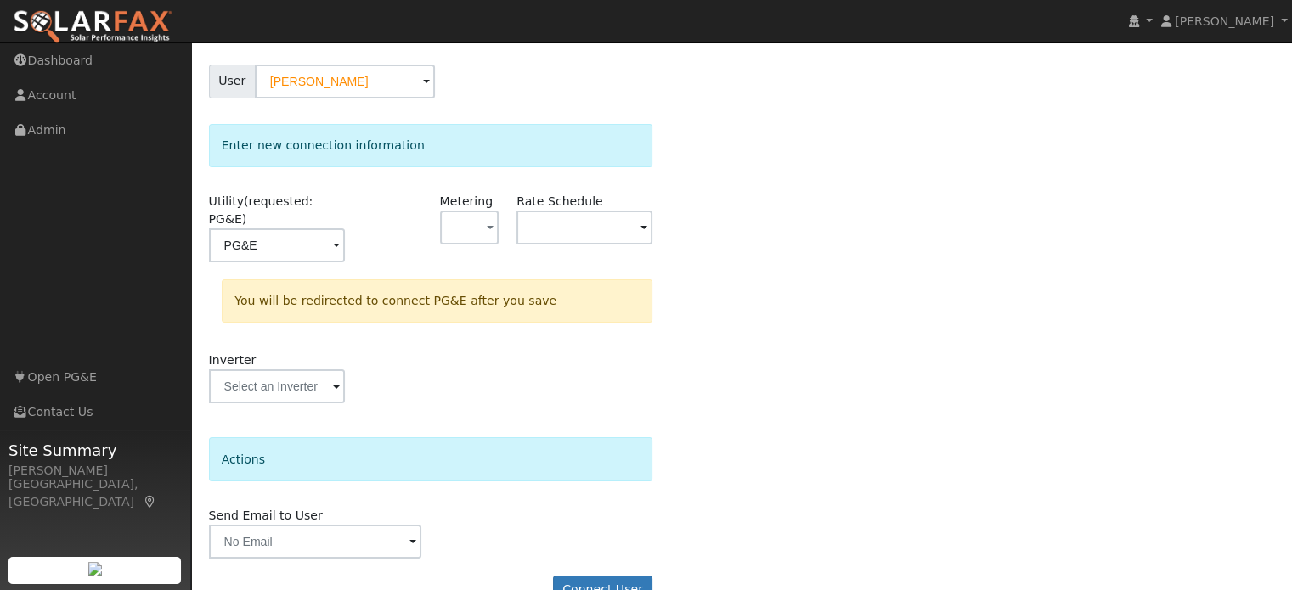
scroll to position [157, 0]
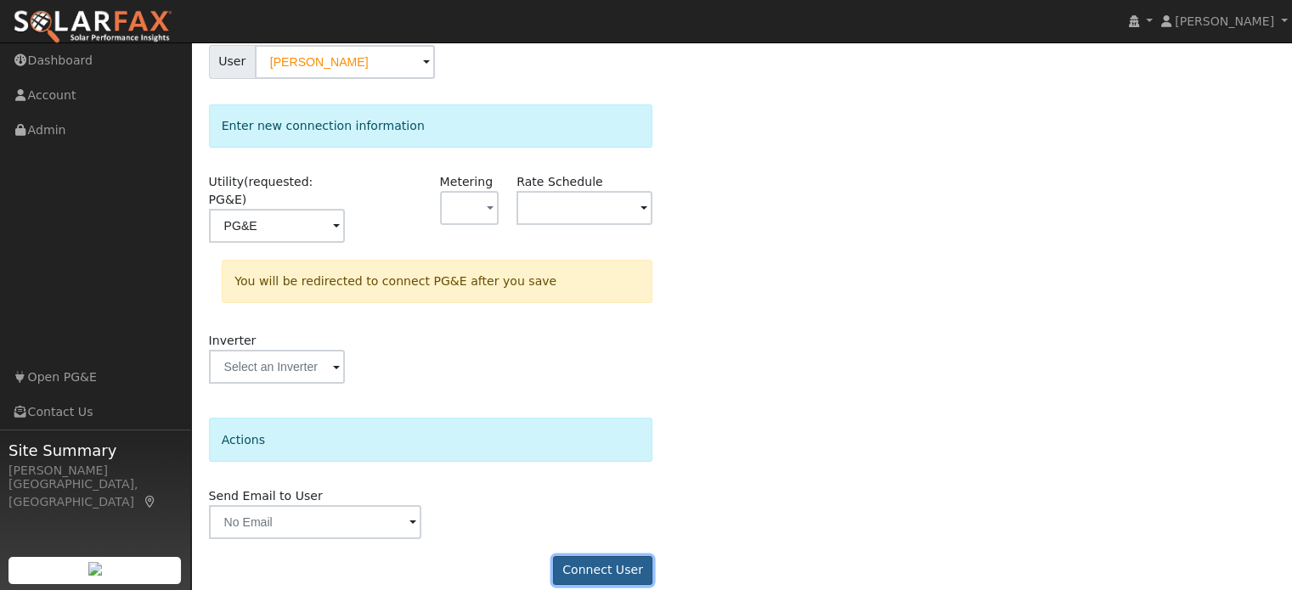
click at [605, 556] on button "Connect User" at bounding box center [603, 570] width 100 height 29
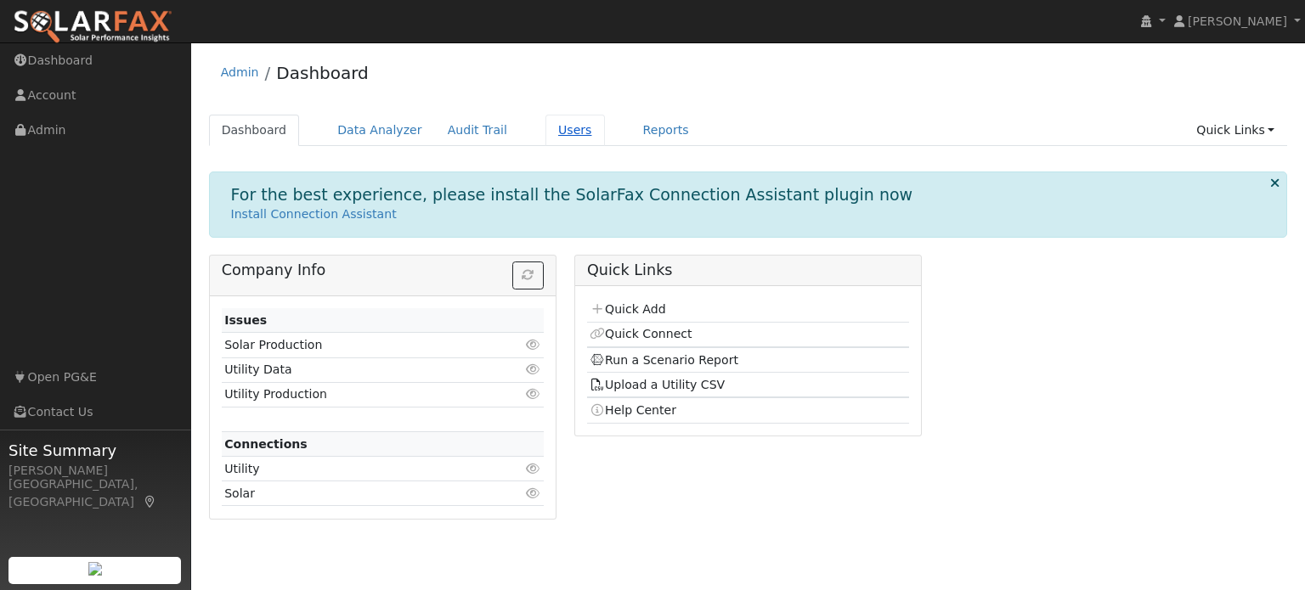
click at [546, 138] on link "Users" at bounding box center [574, 130] width 59 height 31
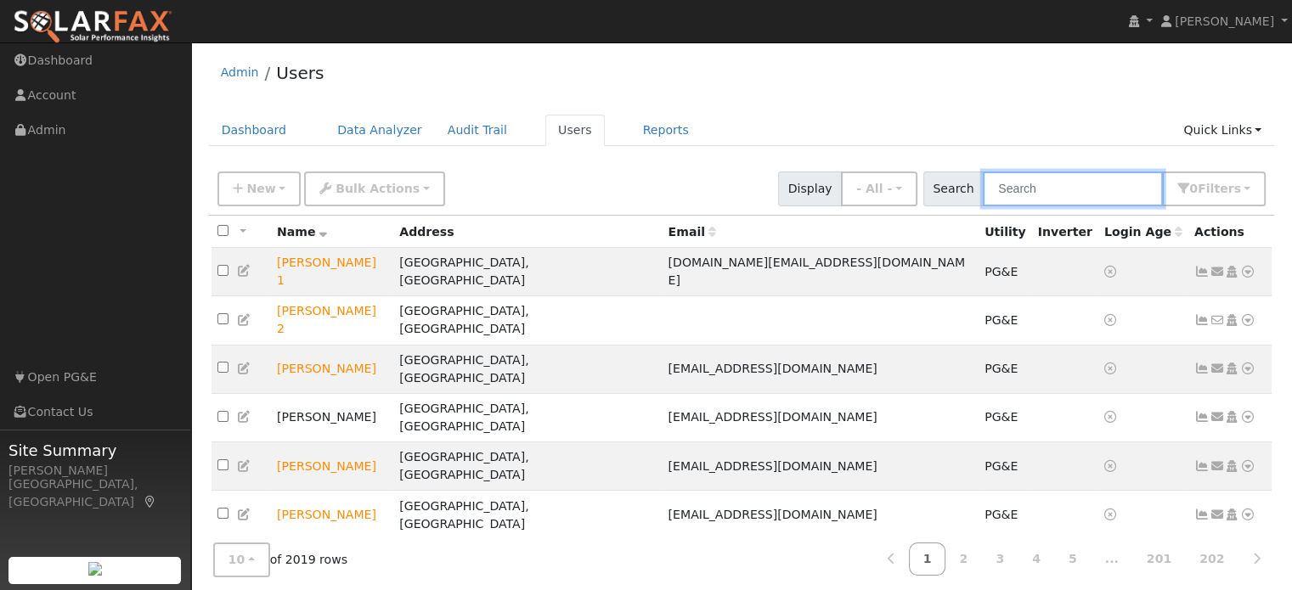
click at [1015, 184] on input "text" at bounding box center [1073, 189] width 180 height 35
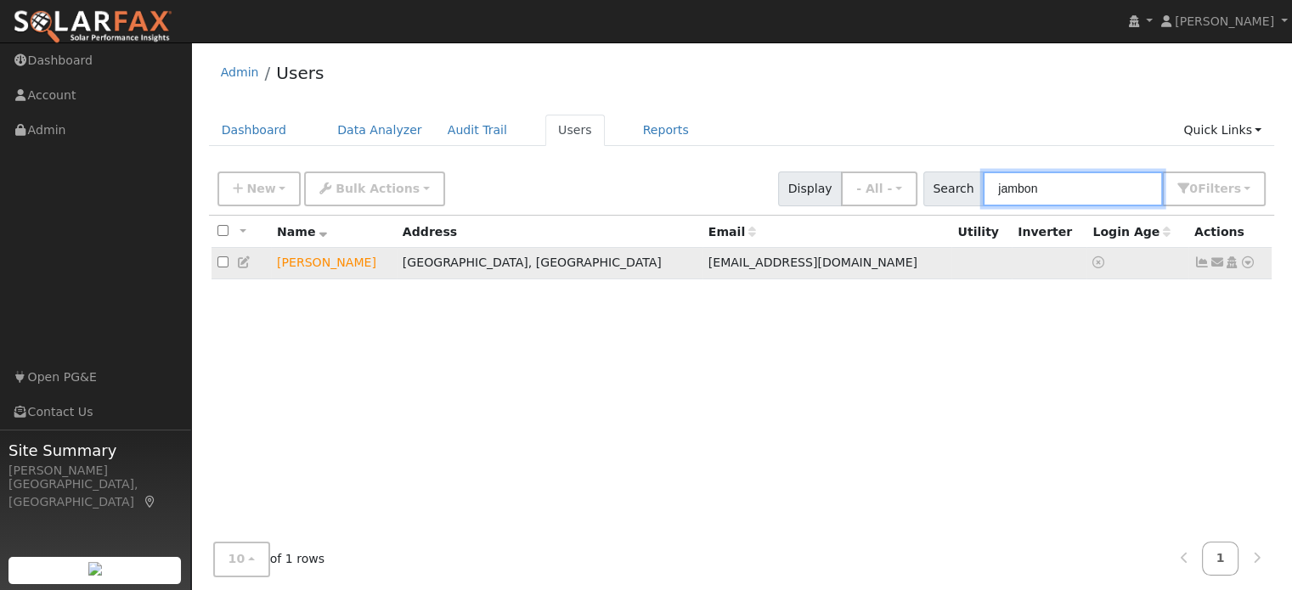
type input "jambon"
click at [1251, 263] on icon at bounding box center [1247, 263] width 15 height 12
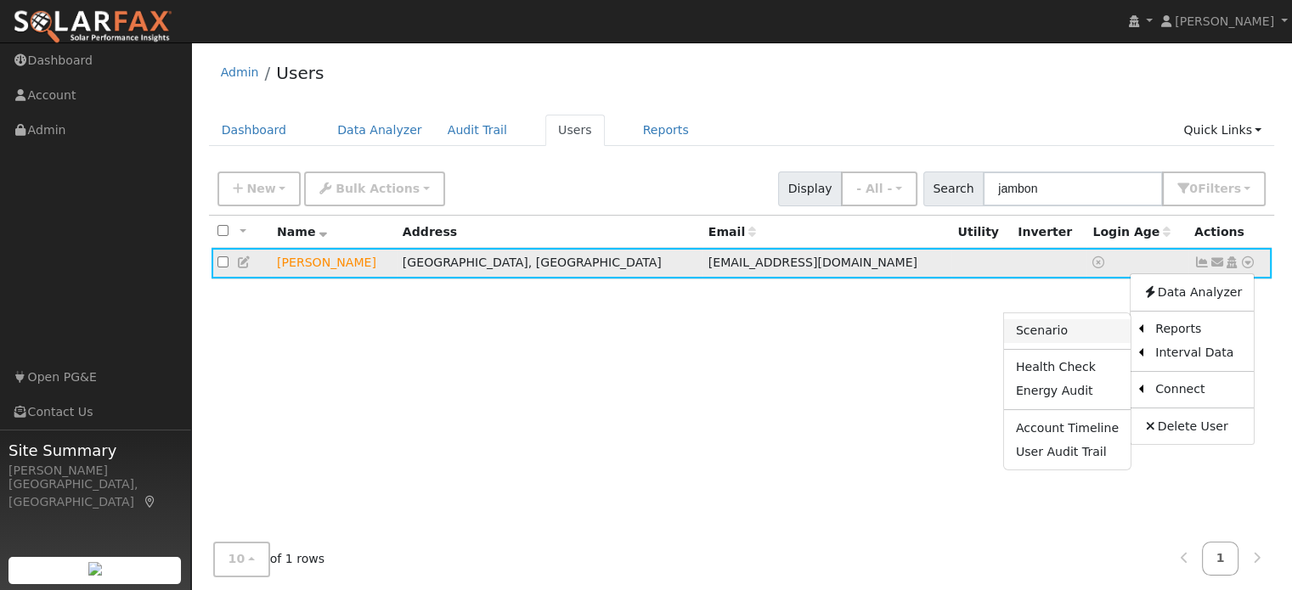
click at [1082, 334] on link "Scenario" at bounding box center [1067, 331] width 127 height 24
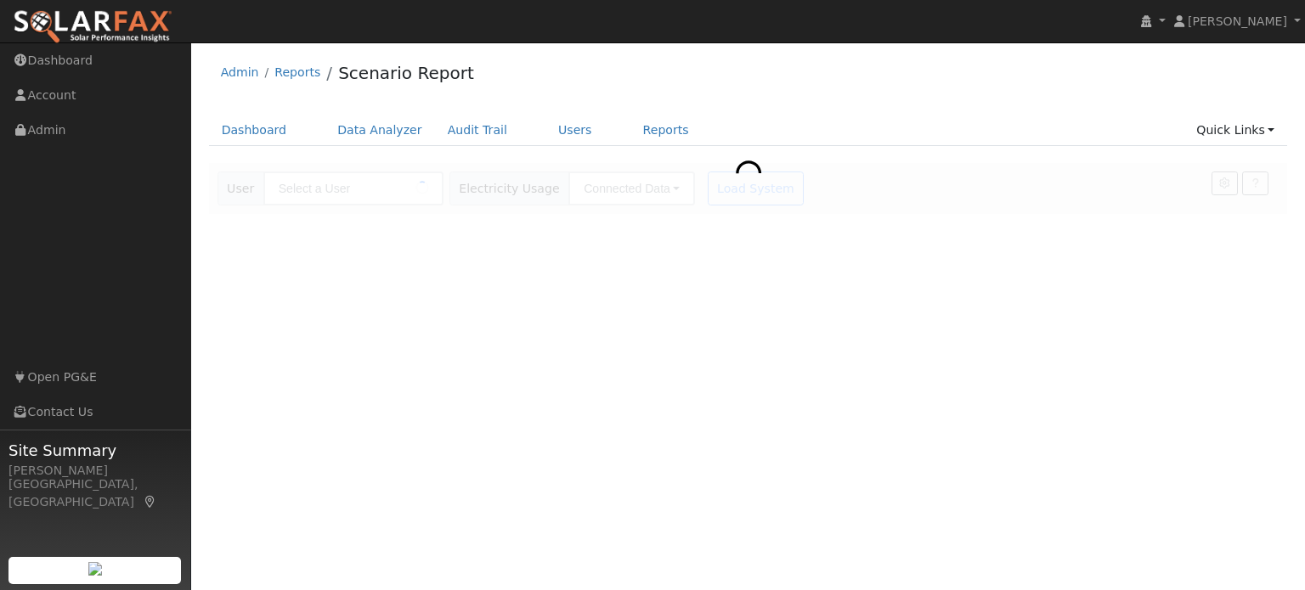
type input "[PERSON_NAME]"
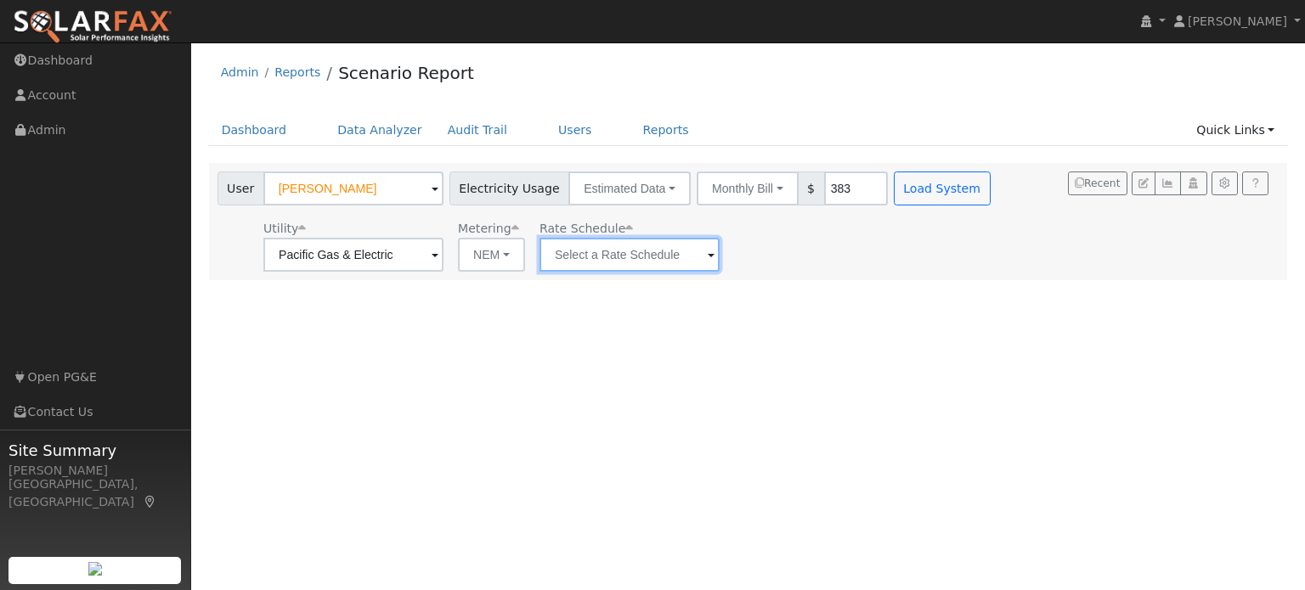
click at [597, 254] on input "text" at bounding box center [629, 255] width 180 height 34
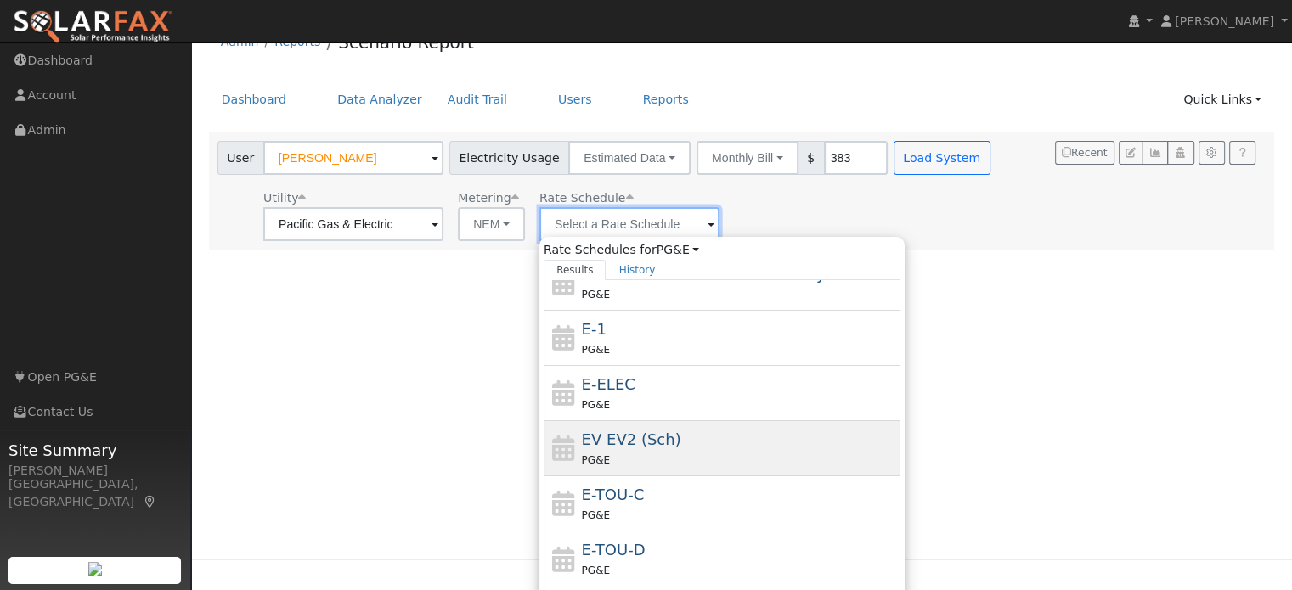
scroll to position [85, 0]
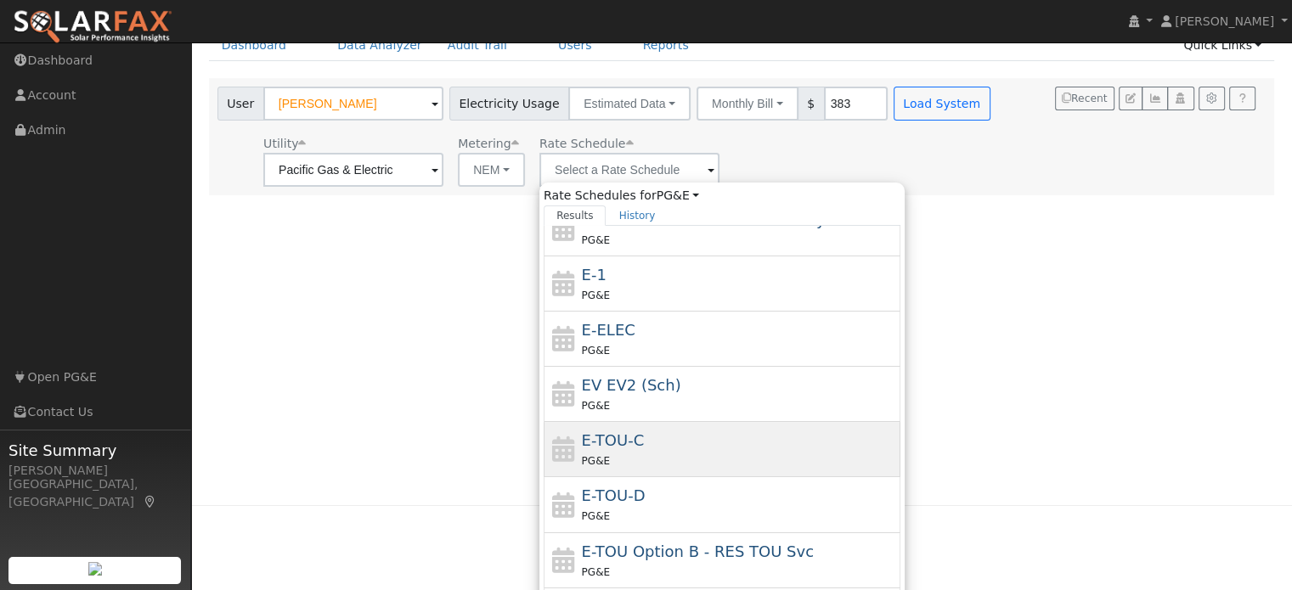
click at [625, 452] on div "PG&E" at bounding box center [739, 461] width 315 height 18
type input "E-TOU-C"
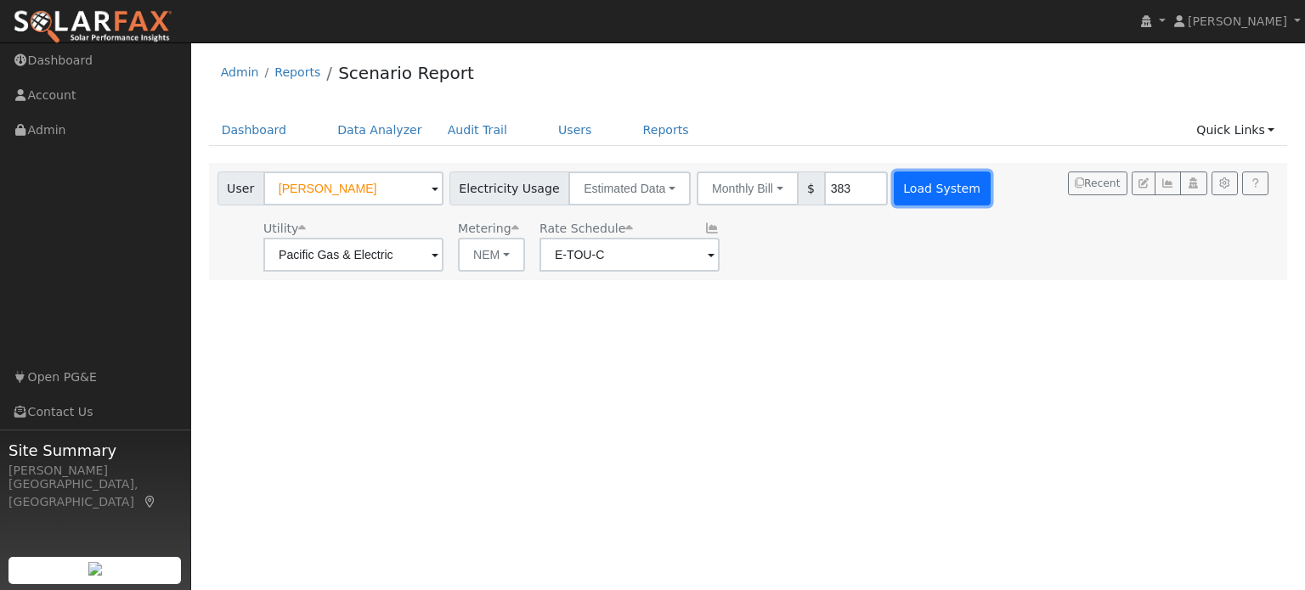
click at [913, 189] on button "Load System" at bounding box center [942, 189] width 97 height 34
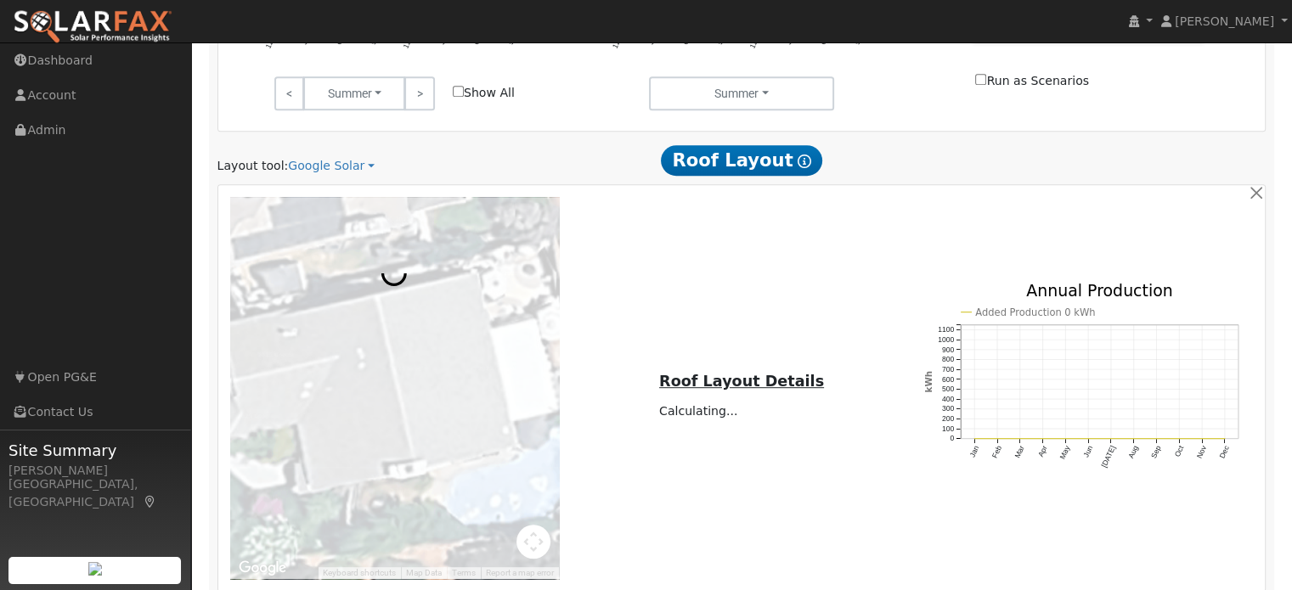
scroll to position [850, 0]
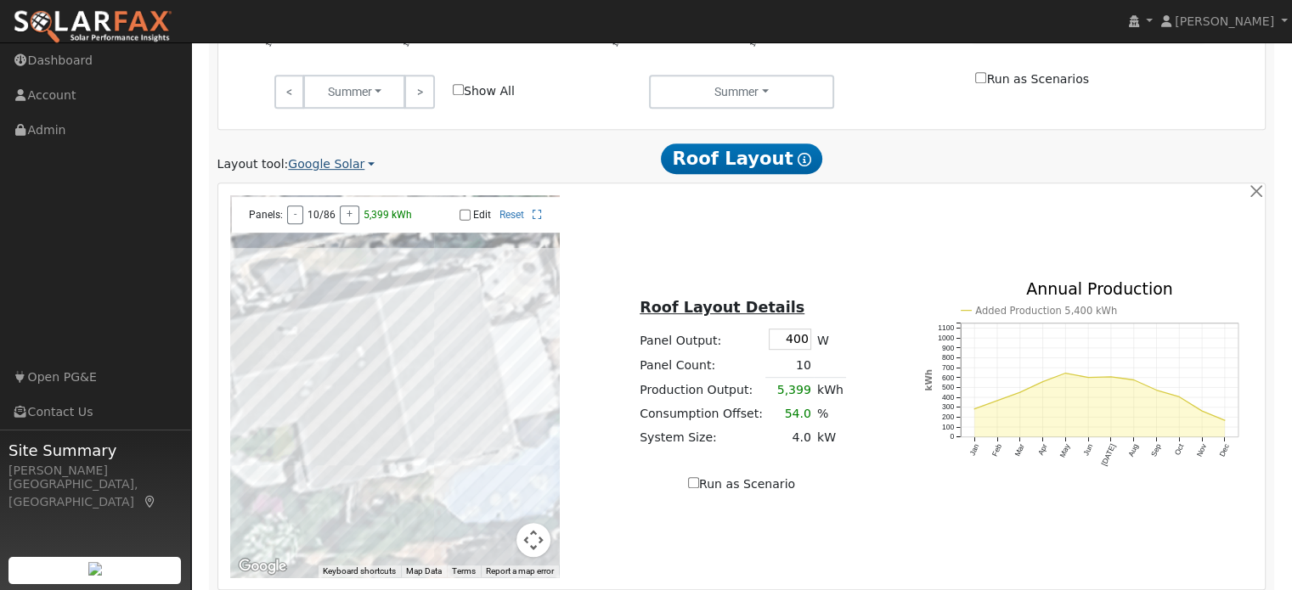
click at [315, 155] on link "Google Solar" at bounding box center [331, 164] width 87 height 18
click at [322, 230] on link "Aurora" at bounding box center [343, 242] width 118 height 24
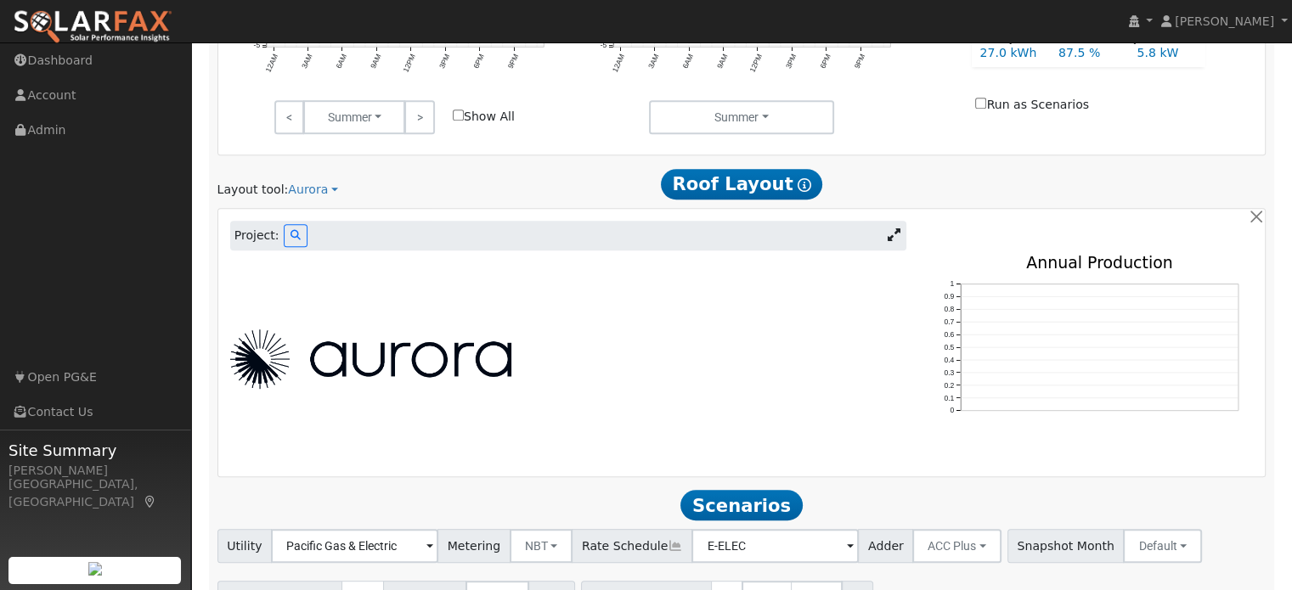
scroll to position [867, 0]
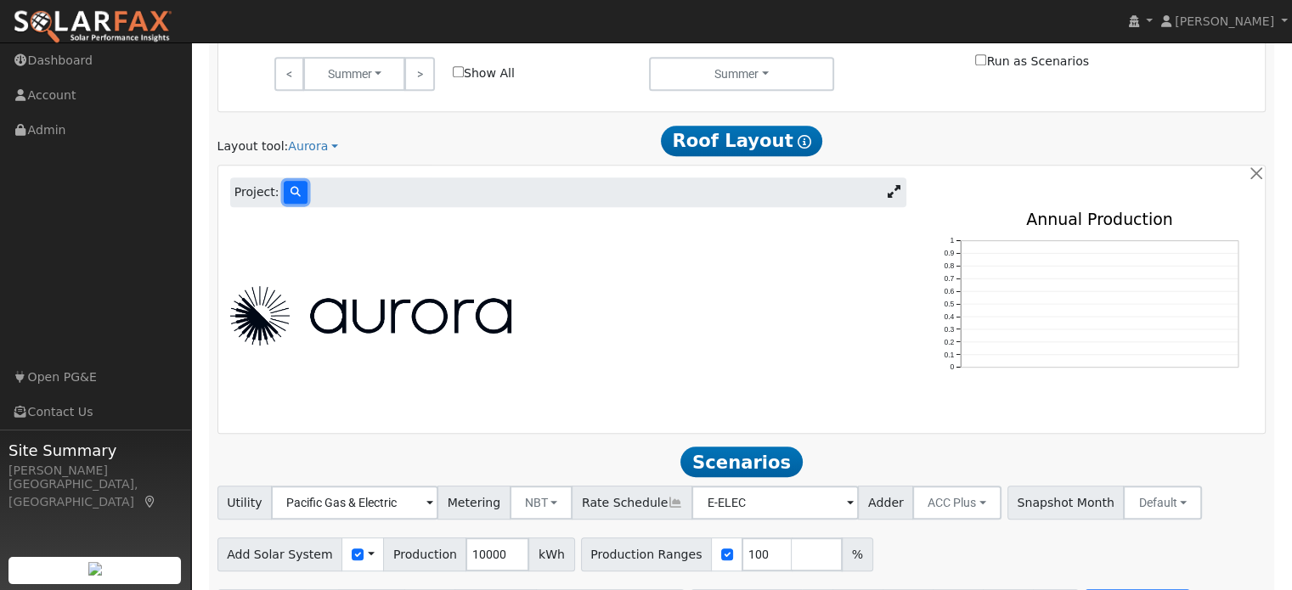
click at [291, 187] on icon at bounding box center [296, 192] width 10 height 10
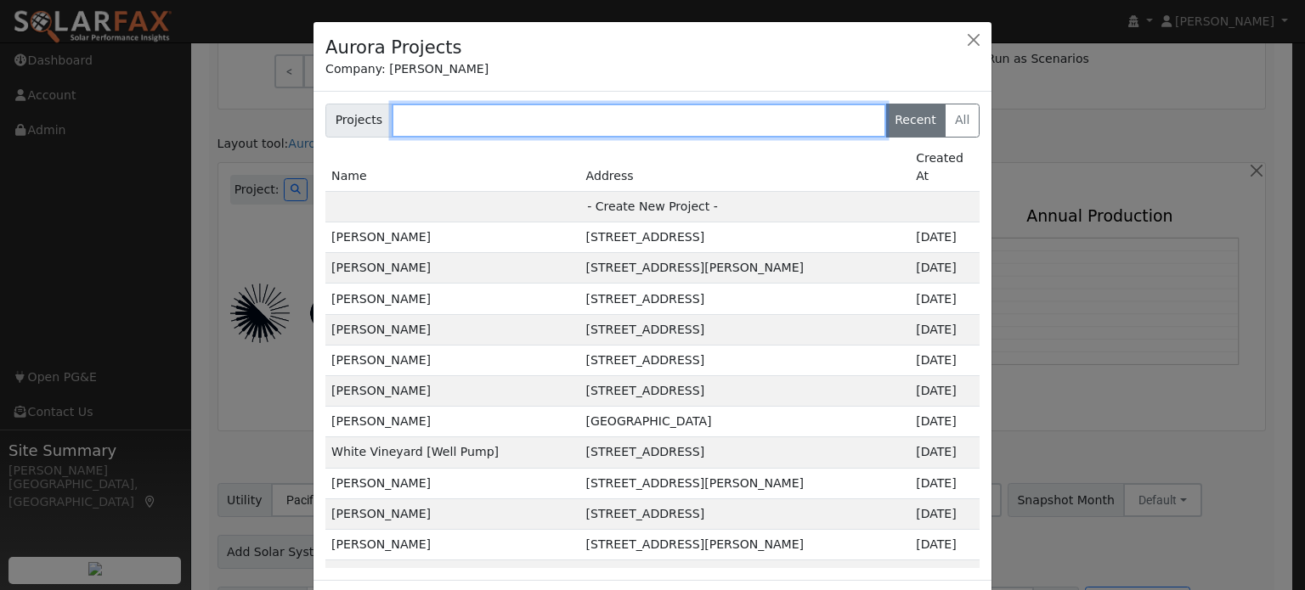
click at [467, 123] on input "text" at bounding box center [639, 121] width 494 height 34
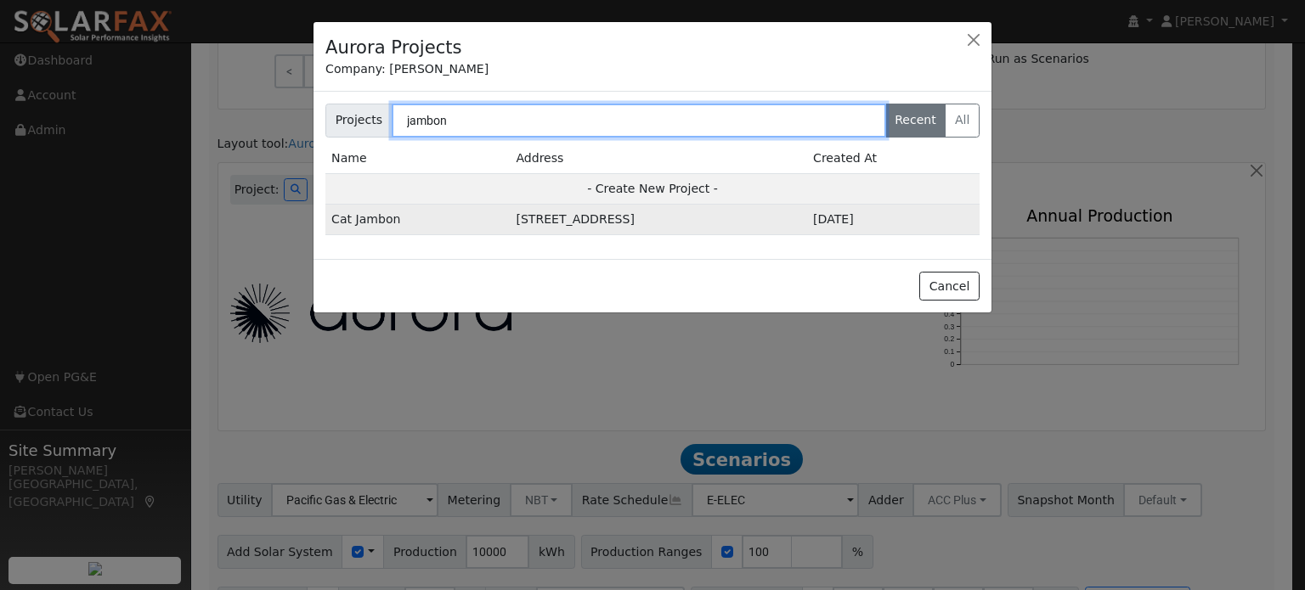
type input "jambon"
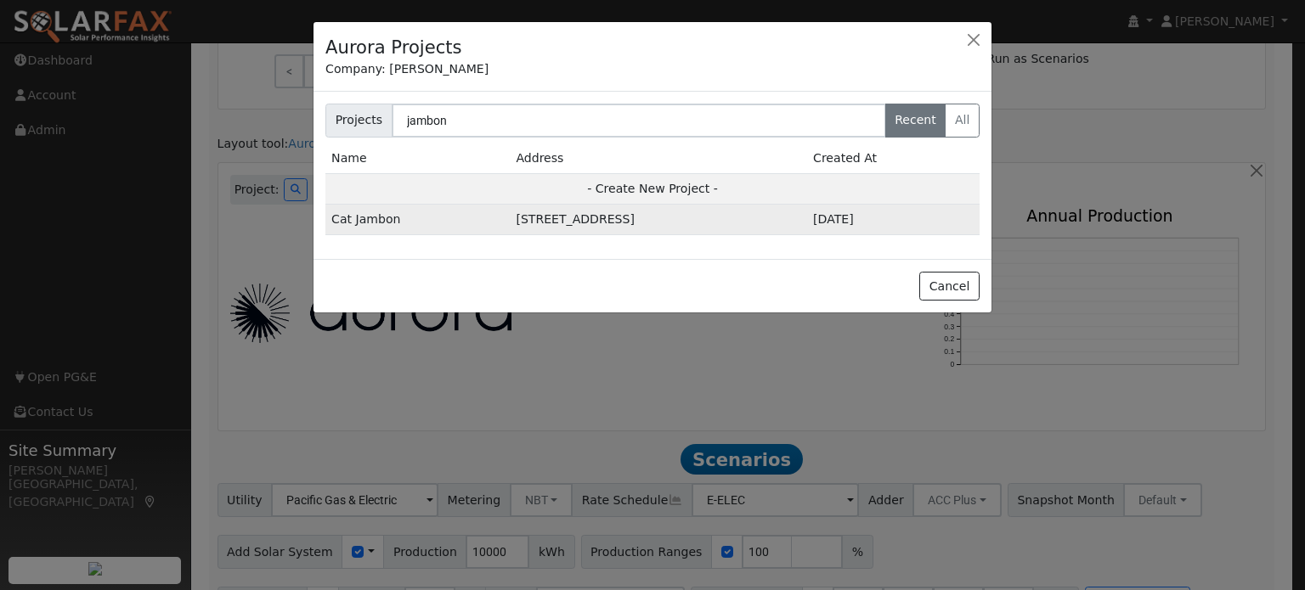
click at [638, 223] on td "[STREET_ADDRESS]" at bounding box center [658, 220] width 297 height 31
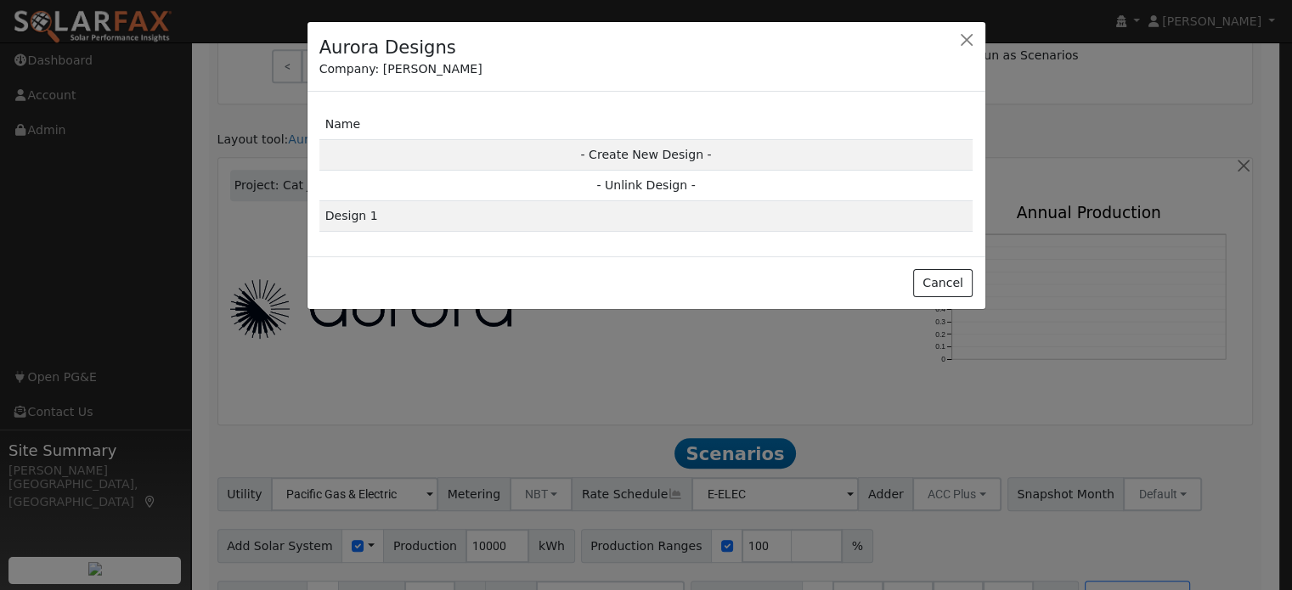
scroll to position [872, 0]
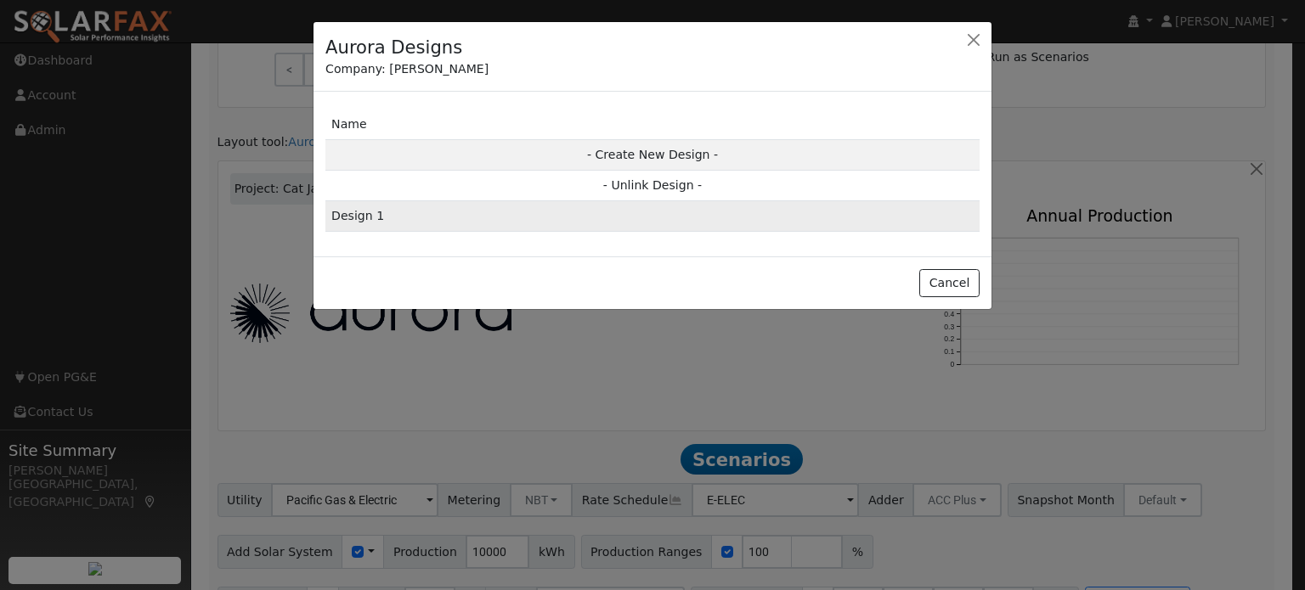
click at [571, 213] on td "Design 1" at bounding box center [652, 216] width 654 height 31
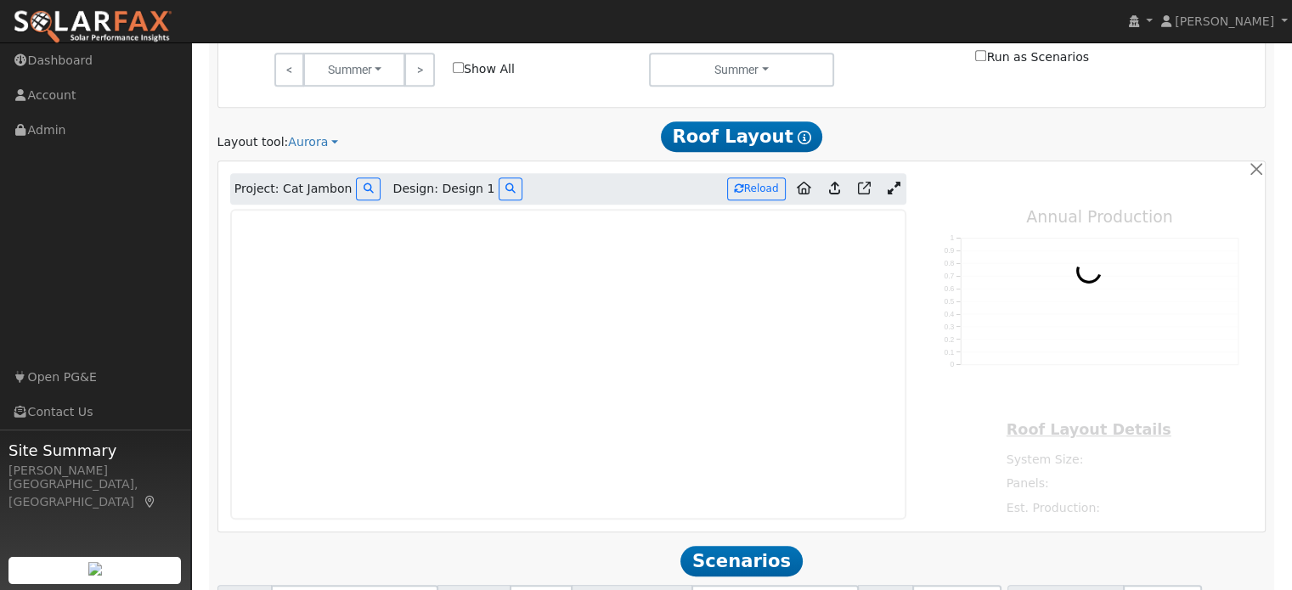
type input "0"
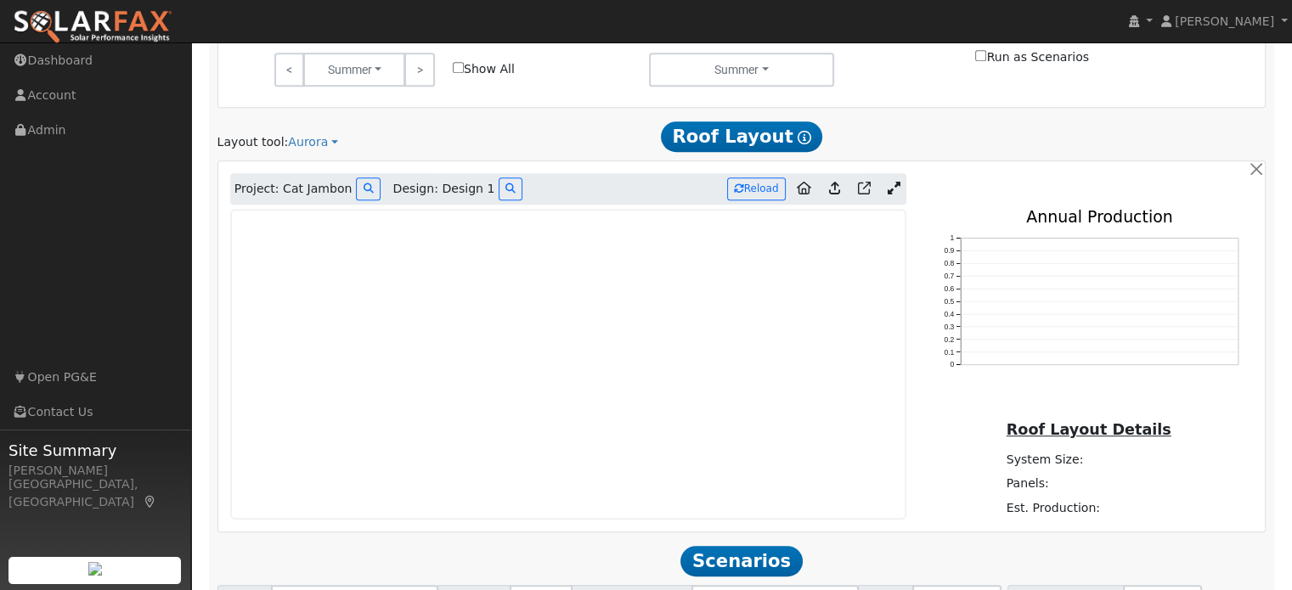
click at [885, 177] on link at bounding box center [894, 189] width 25 height 25
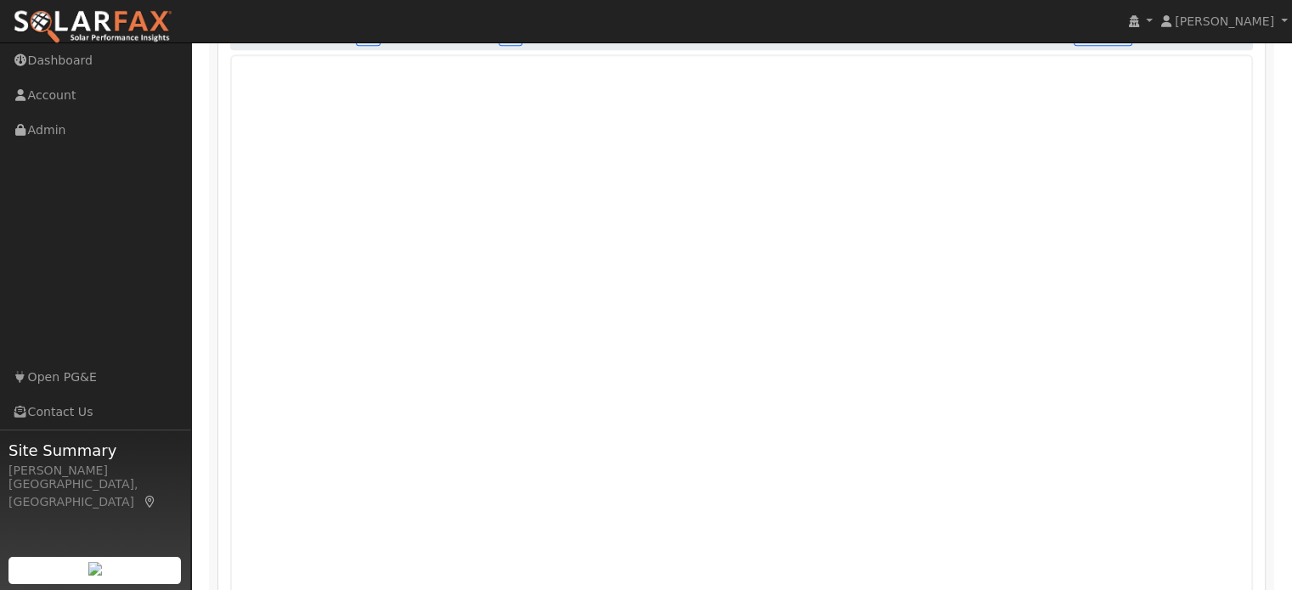
scroll to position [1046, 0]
